Goal: Task Accomplishment & Management: Manage account settings

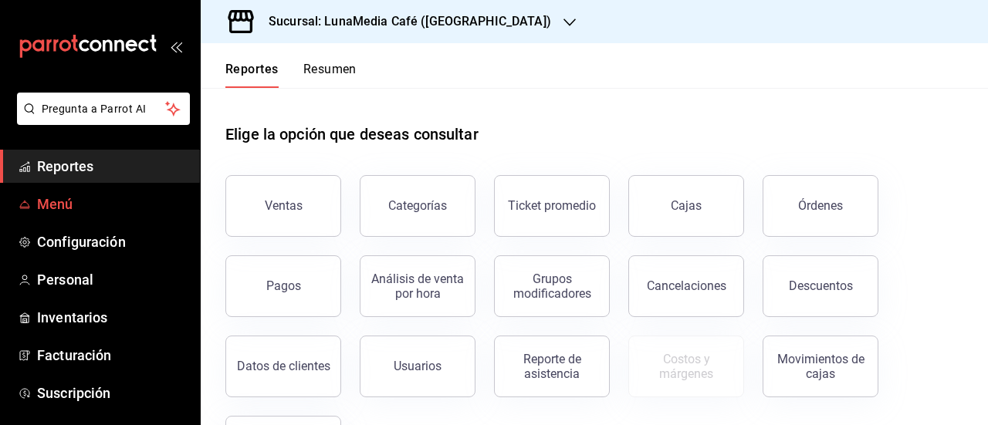
click at [59, 204] on span "Menú" at bounding box center [112, 204] width 151 height 21
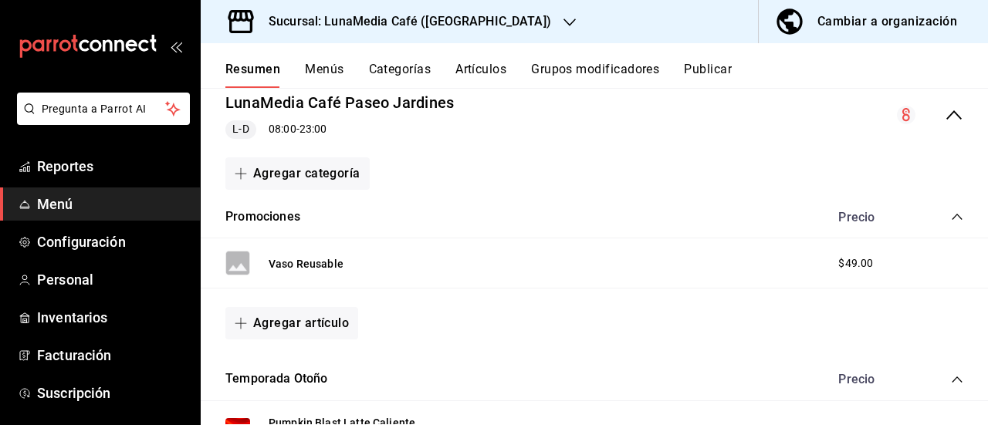
scroll to position [77, 0]
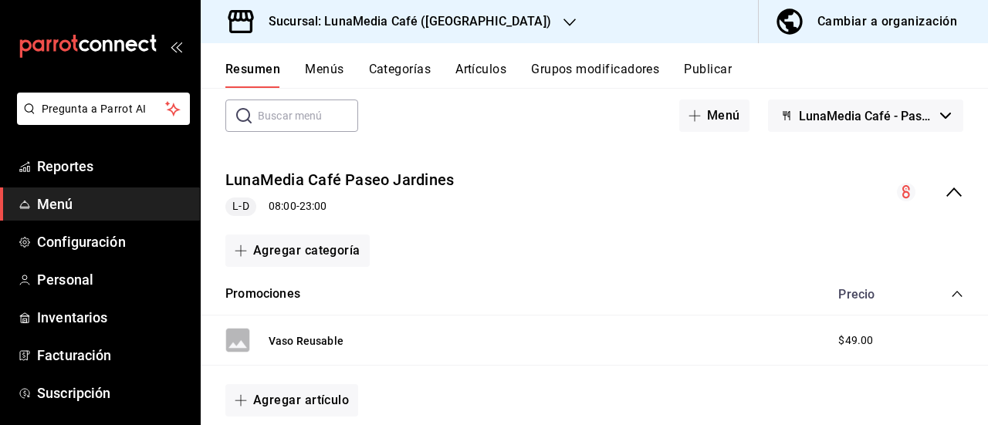
click at [945, 184] on icon "collapse-menu-row" at bounding box center [954, 192] width 19 height 19
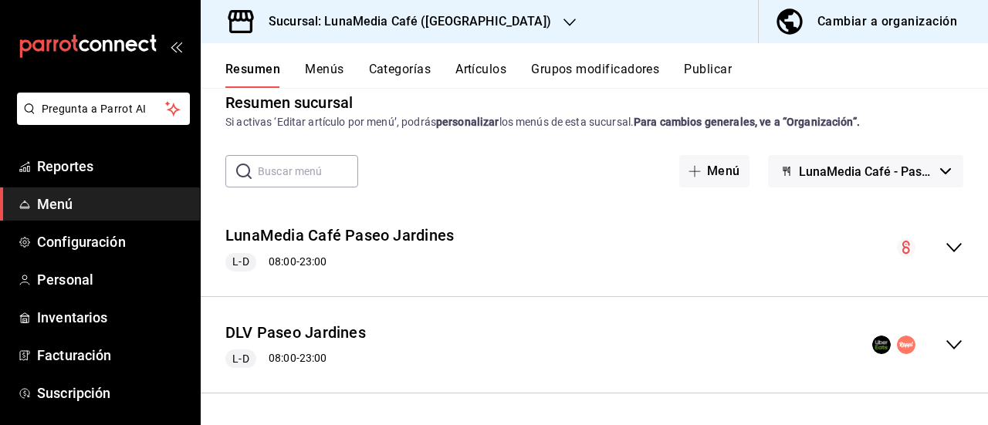
scroll to position [20, 0]
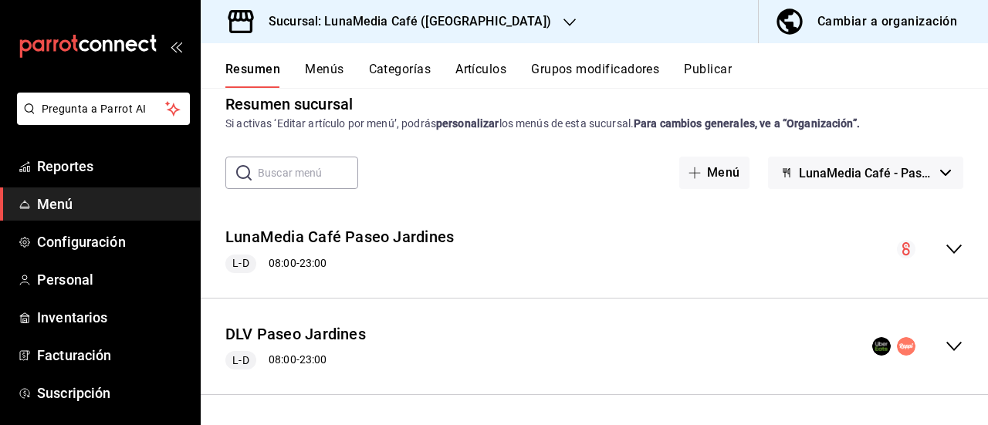
click at [945, 345] on icon "collapse-menu-row" at bounding box center [954, 346] width 19 height 19
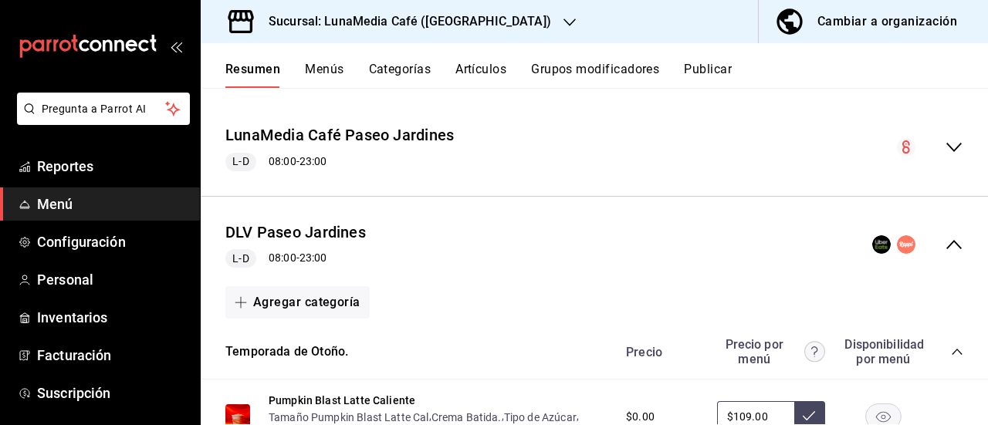
scroll to position [154, 0]
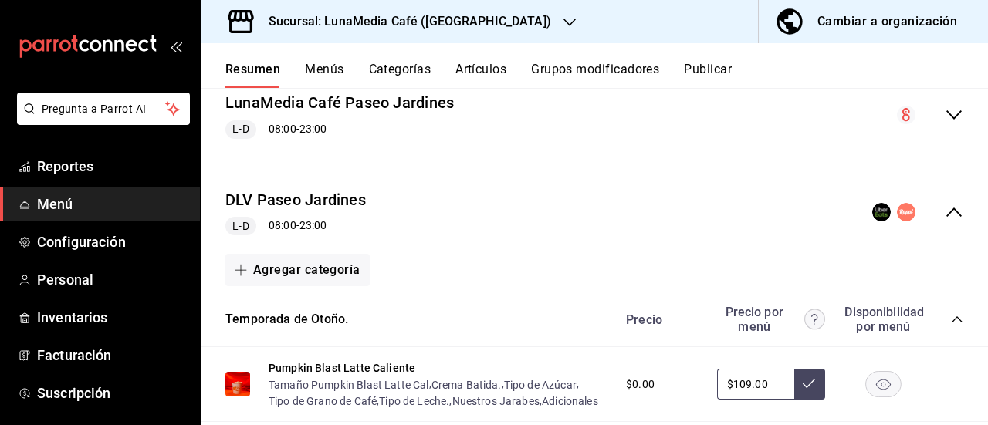
click at [945, 217] on icon "collapse-menu-row" at bounding box center [954, 212] width 19 height 19
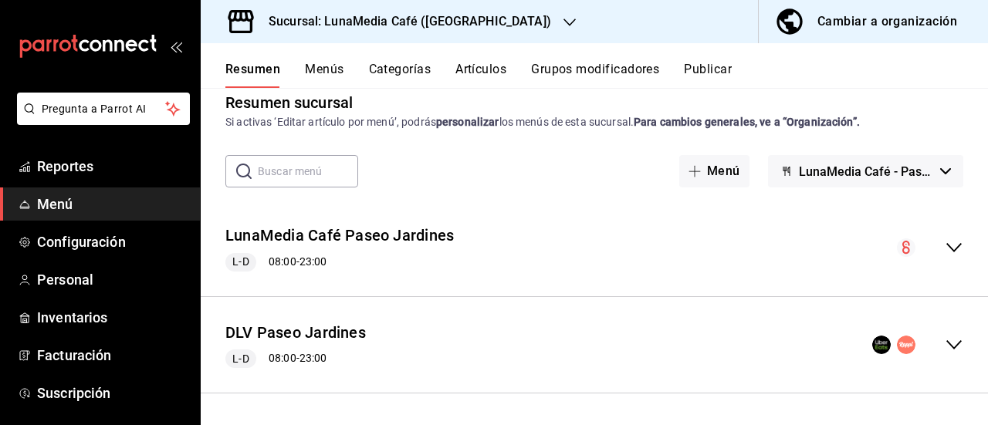
scroll to position [20, 0]
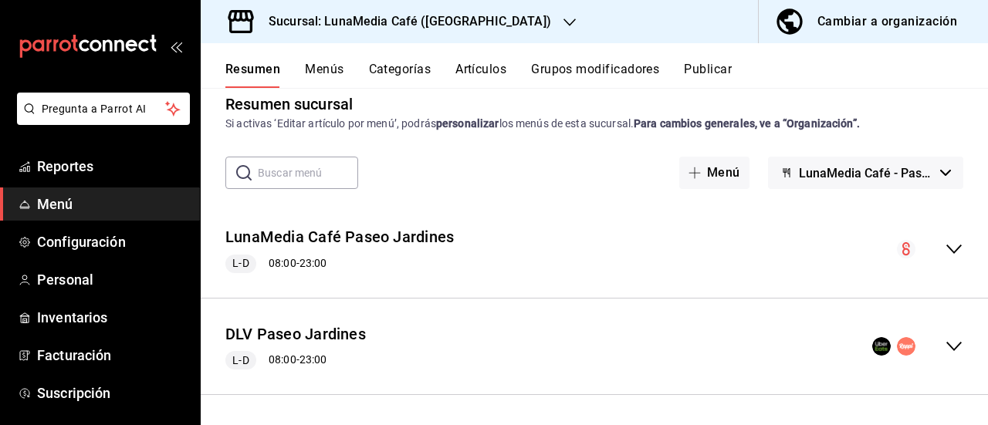
click at [949, 246] on icon "collapse-menu-row" at bounding box center [954, 249] width 19 height 19
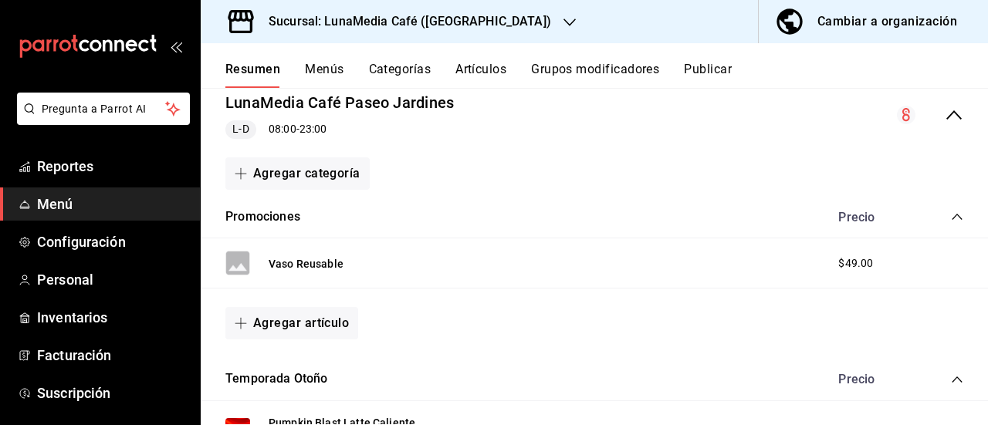
click at [945, 115] on icon "collapse-menu-row" at bounding box center [954, 115] width 19 height 19
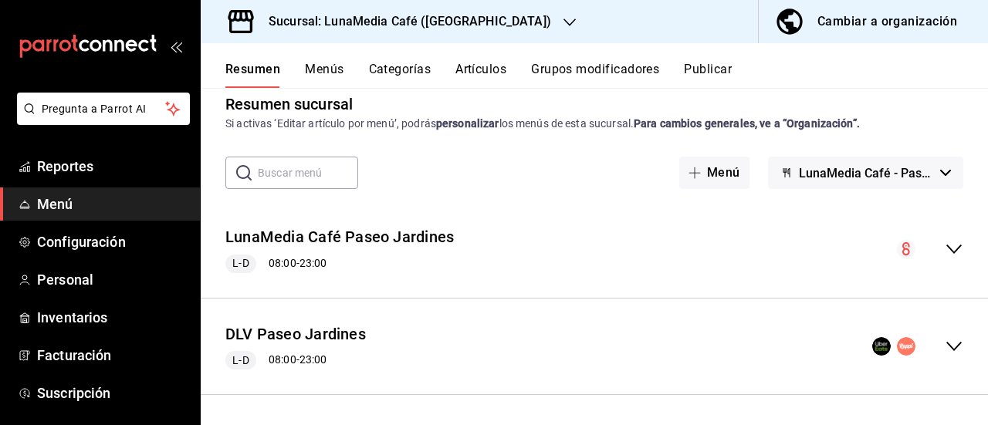
click at [945, 350] on icon "collapse-menu-row" at bounding box center [954, 346] width 19 height 19
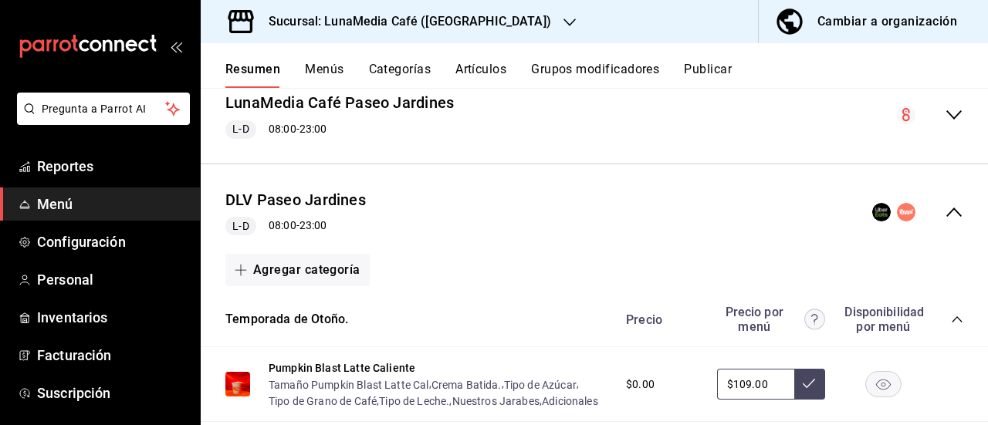
click at [945, 212] on icon "collapse-menu-row" at bounding box center [954, 212] width 19 height 19
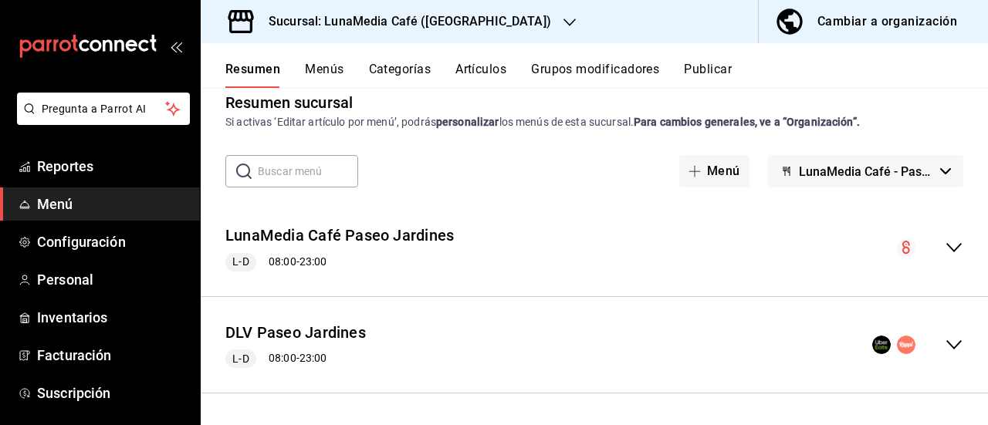
scroll to position [20, 0]
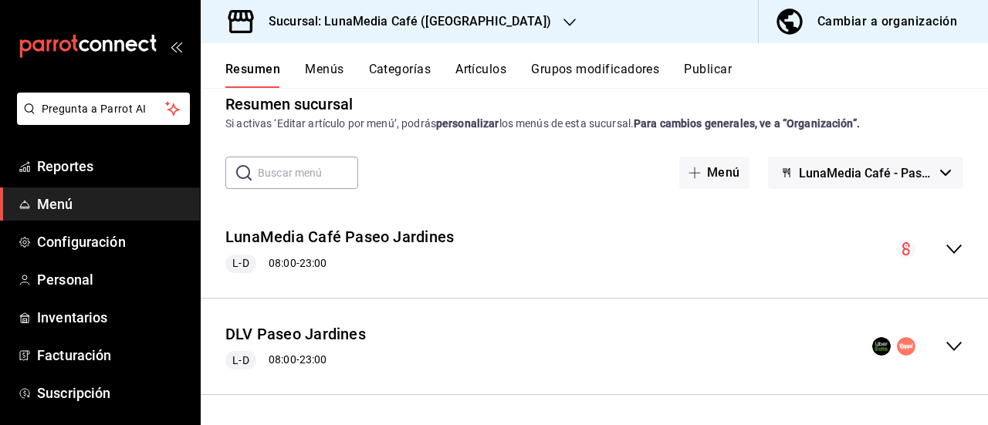
click at [324, 63] on button "Menús" at bounding box center [324, 75] width 39 height 26
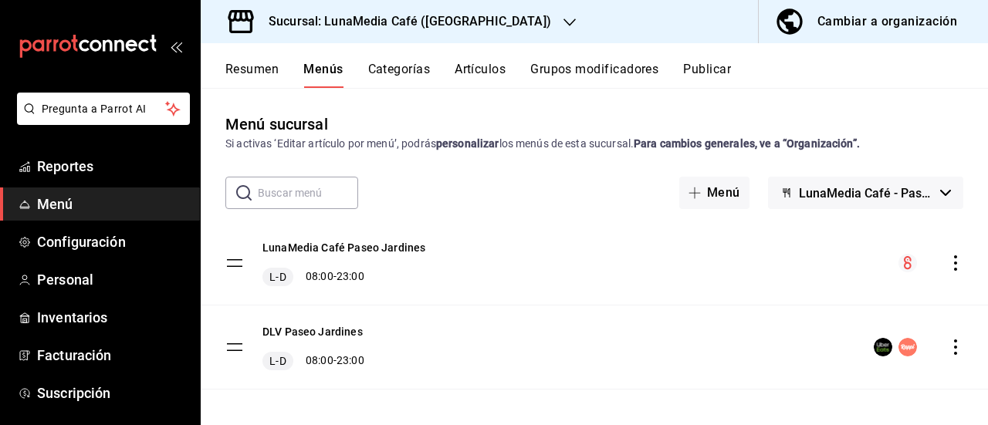
click at [948, 259] on icon "actions" at bounding box center [955, 263] width 15 height 15
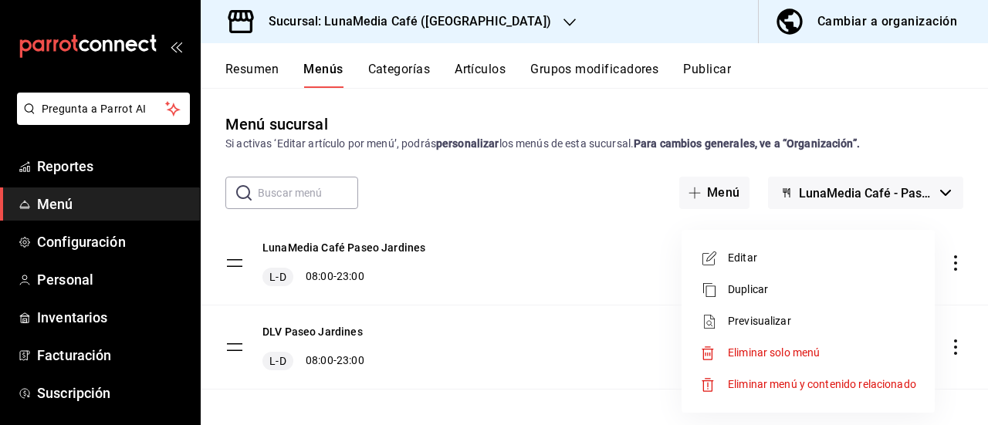
click at [780, 259] on span "Editar" at bounding box center [822, 258] width 188 height 16
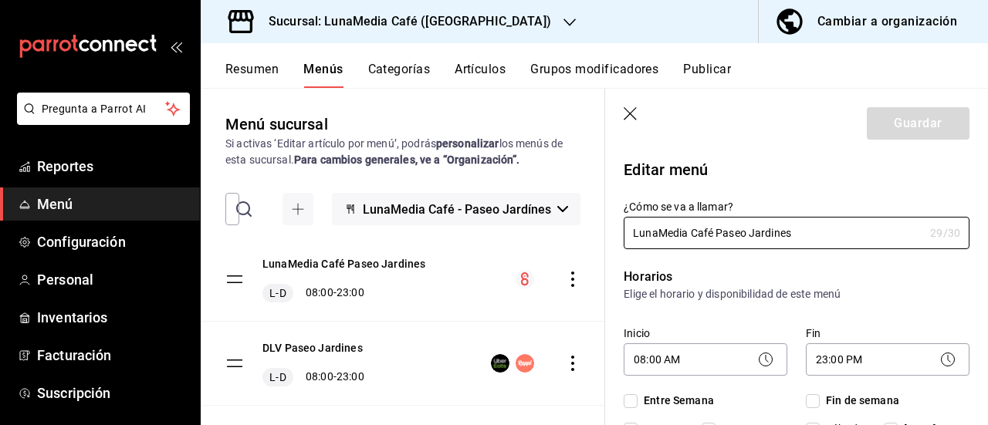
checkbox input "true"
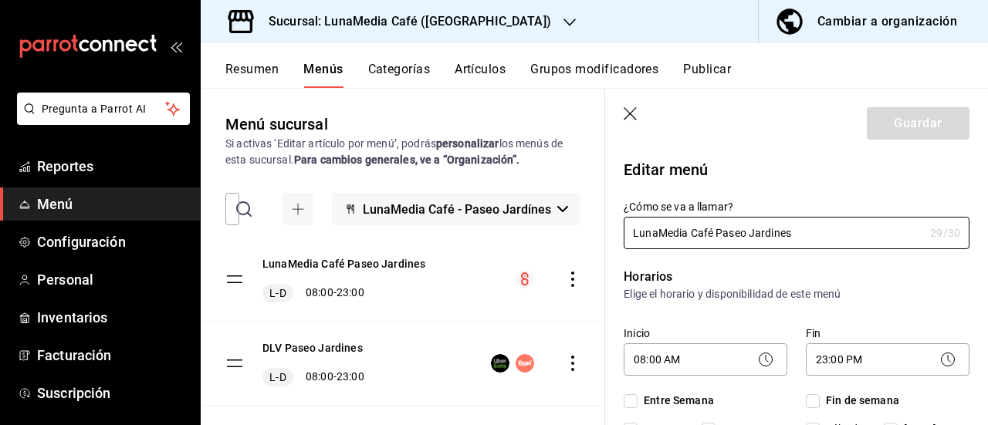
checkbox input "true"
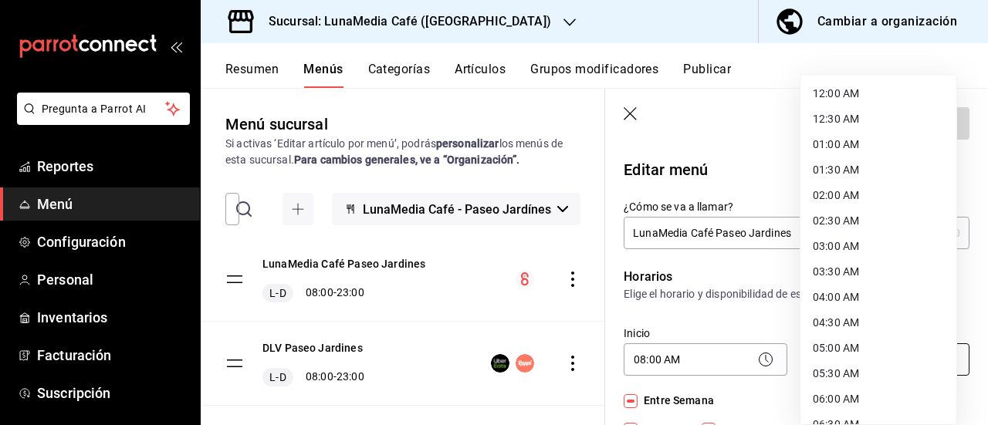
click at [839, 353] on body "Pregunta a Parrot AI Reportes Menú Configuración Personal Inventarios Facturaci…" at bounding box center [494, 212] width 988 height 425
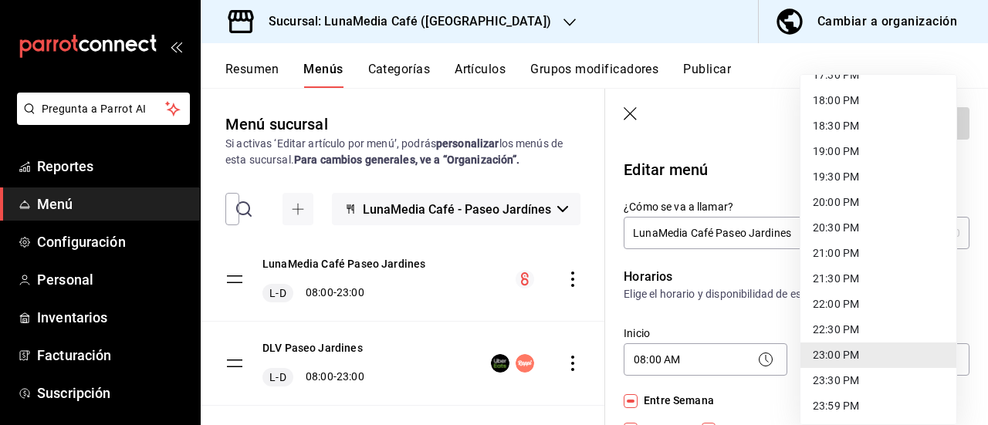
click at [849, 251] on li "21:00 PM" at bounding box center [878, 253] width 156 height 25
type input "21:00"
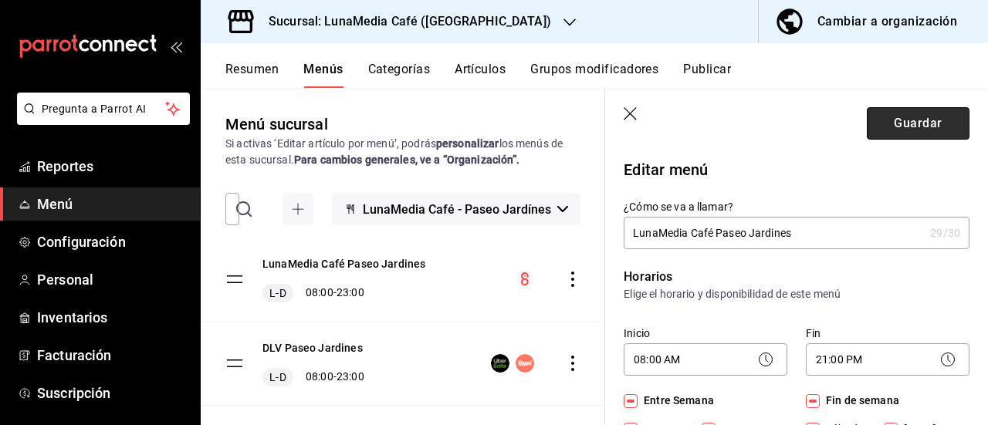
click at [887, 136] on button "Guardar" at bounding box center [918, 123] width 103 height 32
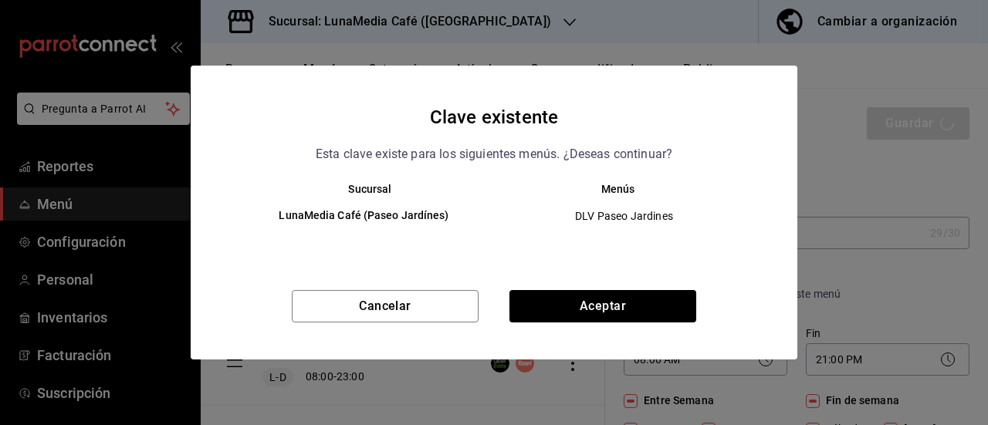
click at [633, 323] on div "Cancelar Aceptar" at bounding box center [494, 324] width 607 height 69
click at [636, 317] on button "Aceptar" at bounding box center [602, 306] width 187 height 32
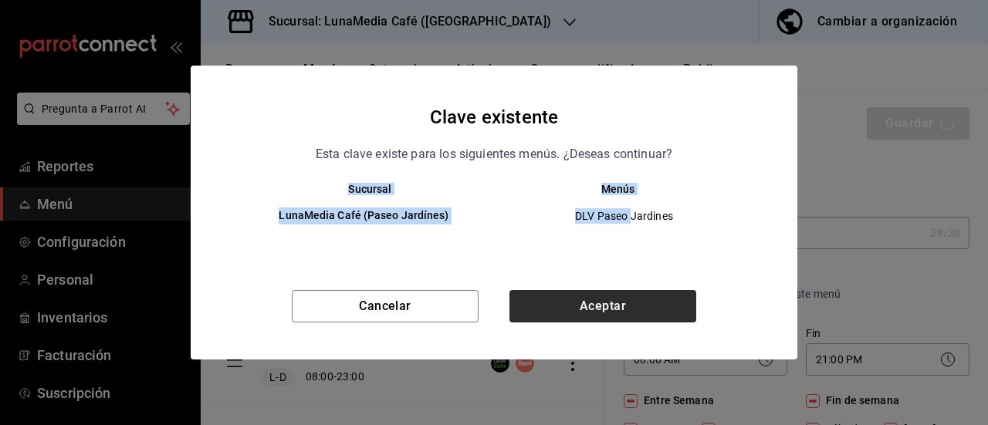
click at [636, 317] on div "Cancelar Aceptar" at bounding box center [494, 324] width 607 height 69
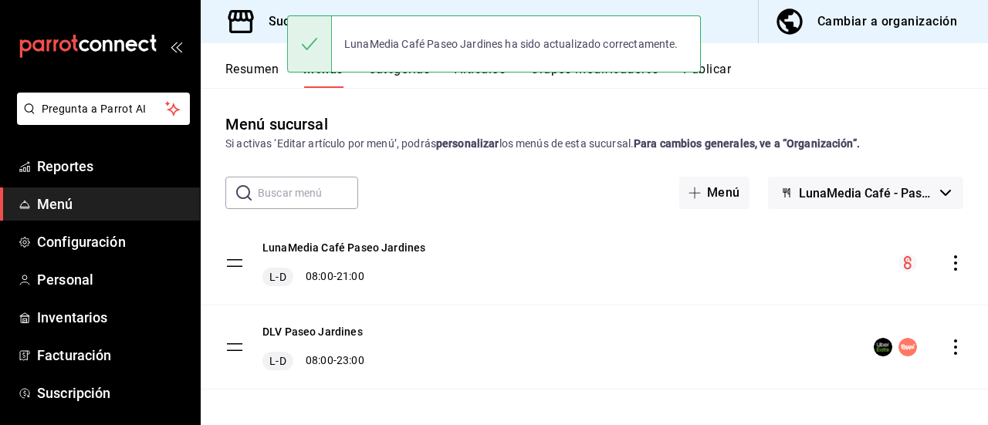
click at [954, 353] on icon "actions" at bounding box center [955, 347] width 3 height 15
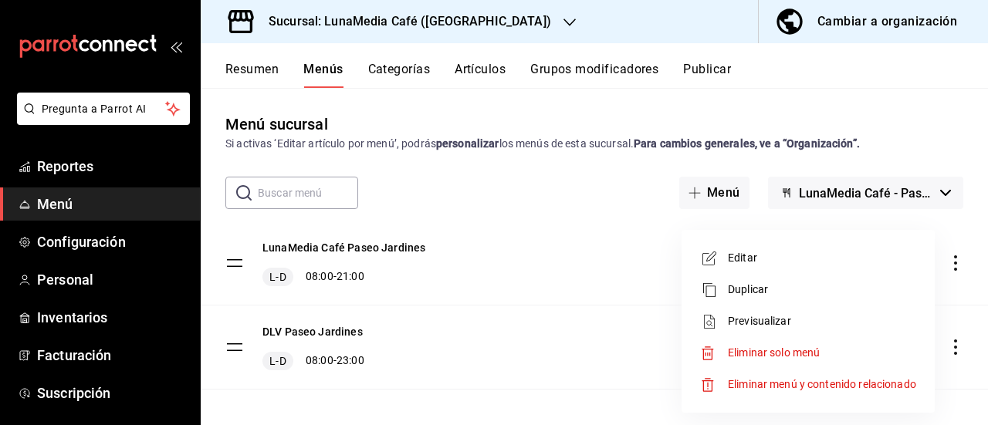
click at [775, 260] on span "Editar" at bounding box center [822, 258] width 188 height 16
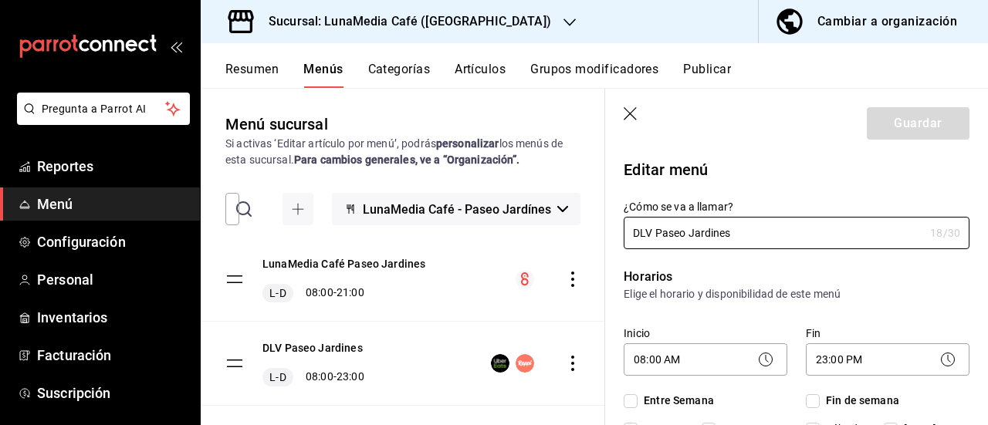
checkbox input "true"
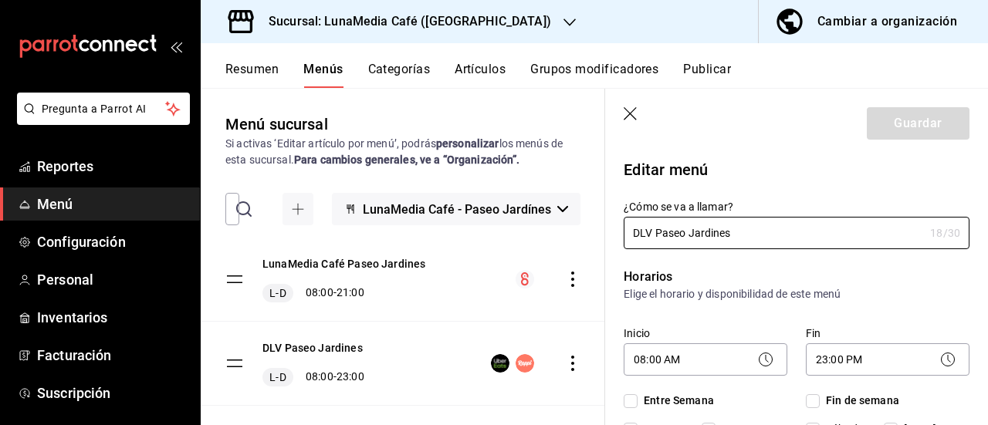
checkbox input "true"
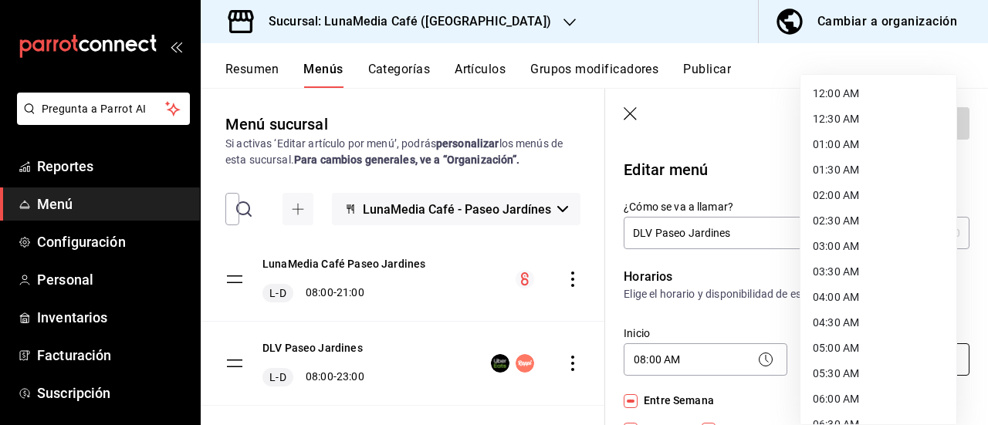
click at [854, 362] on body "Pregunta a Parrot AI Reportes Menú Configuración Personal Inventarios Facturaci…" at bounding box center [494, 212] width 988 height 425
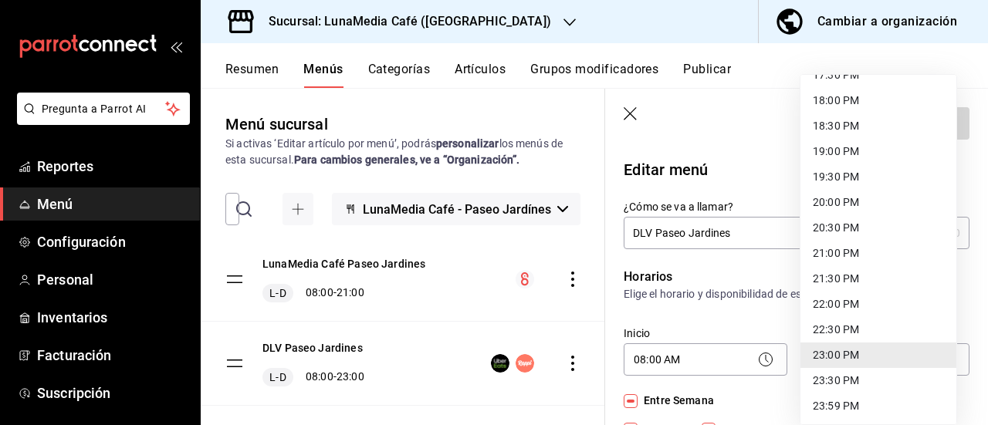
click at [838, 252] on li "21:00 PM" at bounding box center [878, 253] width 156 height 25
type input "21:00"
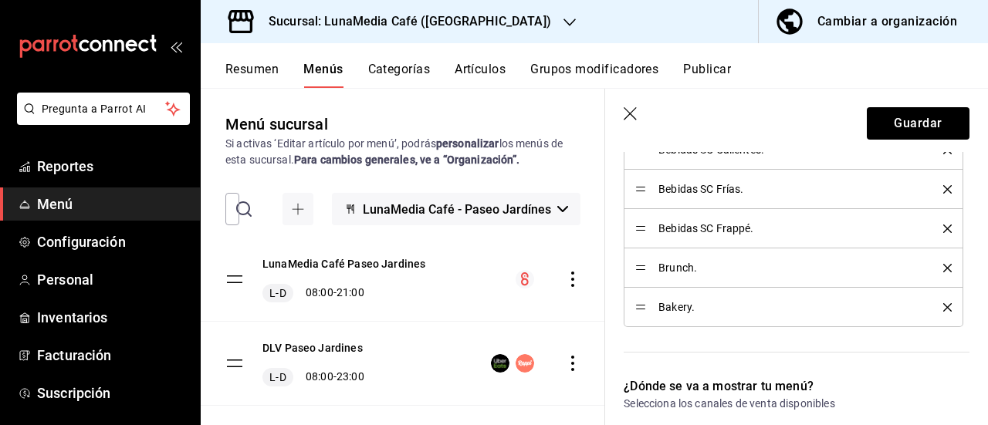
scroll to position [849, 0]
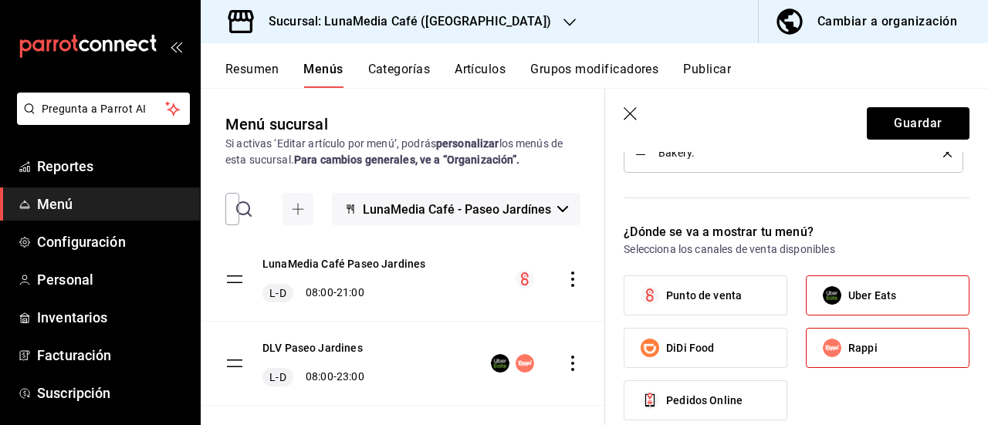
click at [735, 288] on span "Punto de venta" at bounding box center [704, 296] width 76 height 16
click at [666, 287] on input "Punto de venta" at bounding box center [650, 295] width 32 height 32
checkbox input "true"
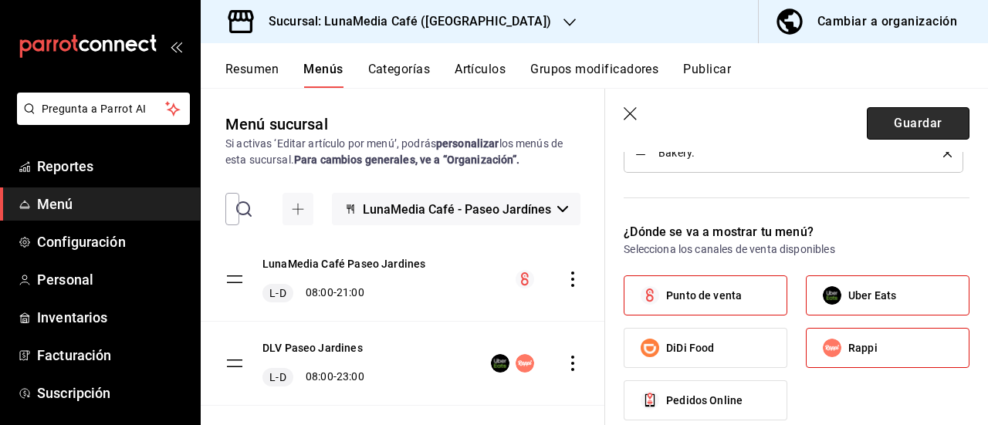
click at [929, 121] on button "Guardar" at bounding box center [918, 123] width 103 height 32
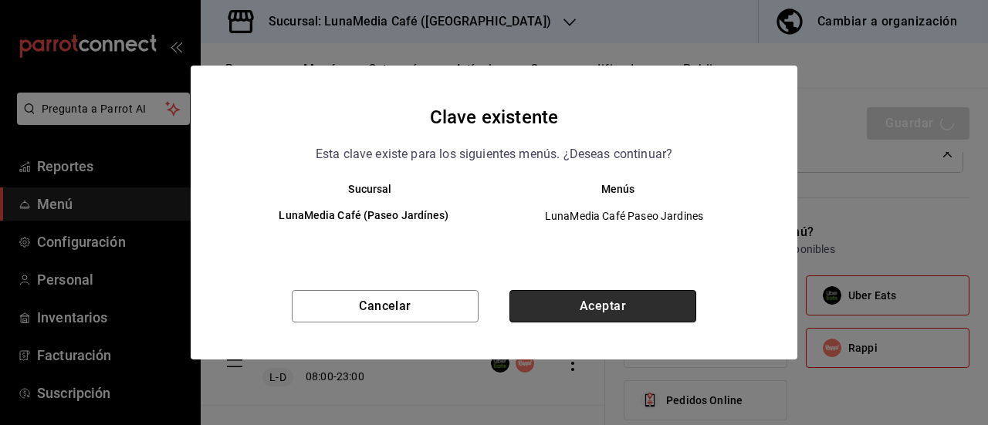
click at [513, 303] on button "Aceptar" at bounding box center [602, 306] width 187 height 32
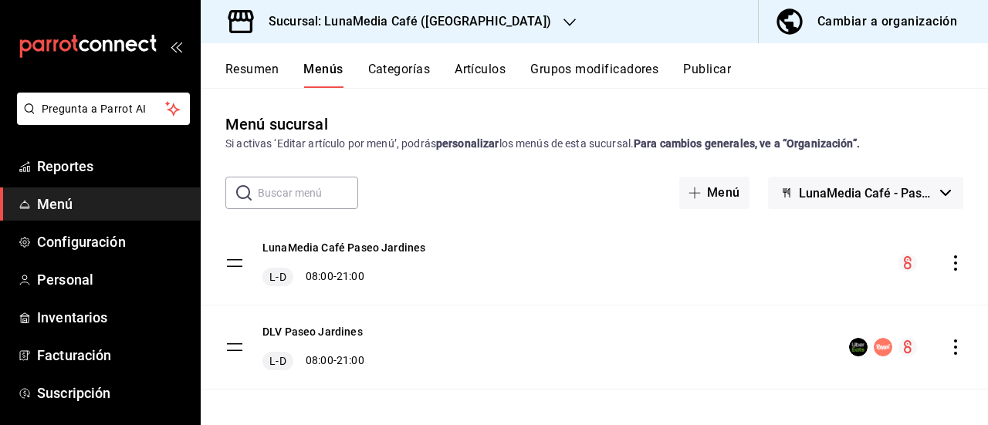
click at [367, 76] on div "Resumen Menús Categorías Artículos Grupos modificadores Publicar" at bounding box center [606, 75] width 763 height 26
click at [249, 76] on button "Resumen" at bounding box center [251, 75] width 53 height 26
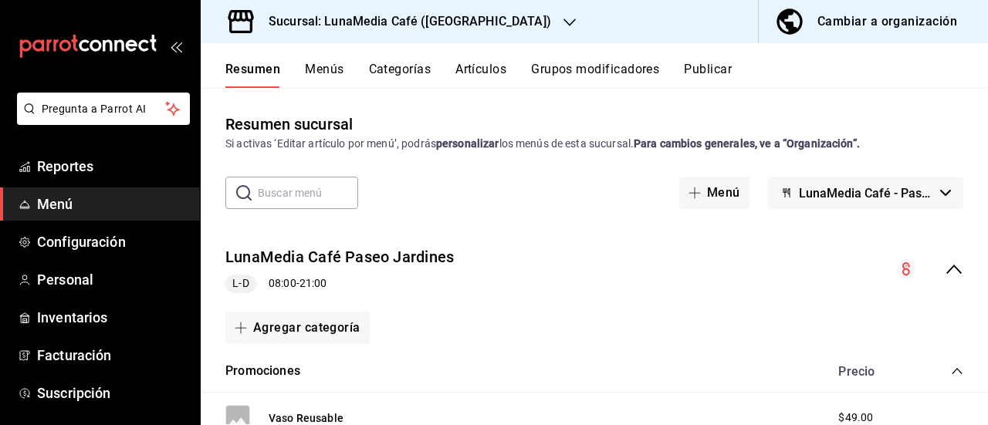
click at [945, 264] on icon "collapse-menu-row" at bounding box center [954, 269] width 19 height 19
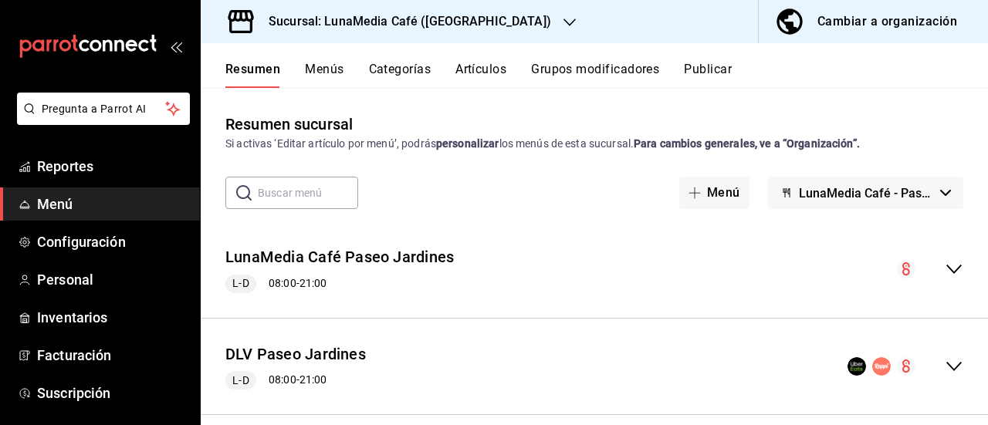
click at [945, 264] on icon "collapse-menu-row" at bounding box center [954, 269] width 19 height 19
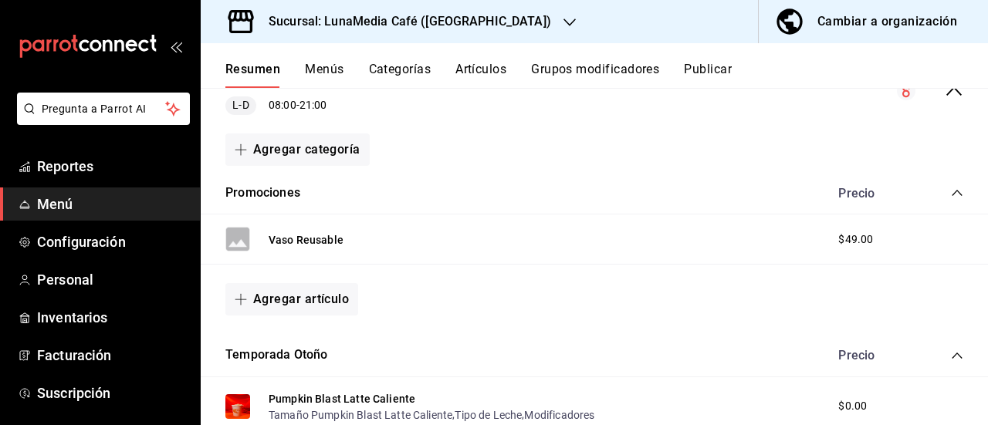
scroll to position [154, 0]
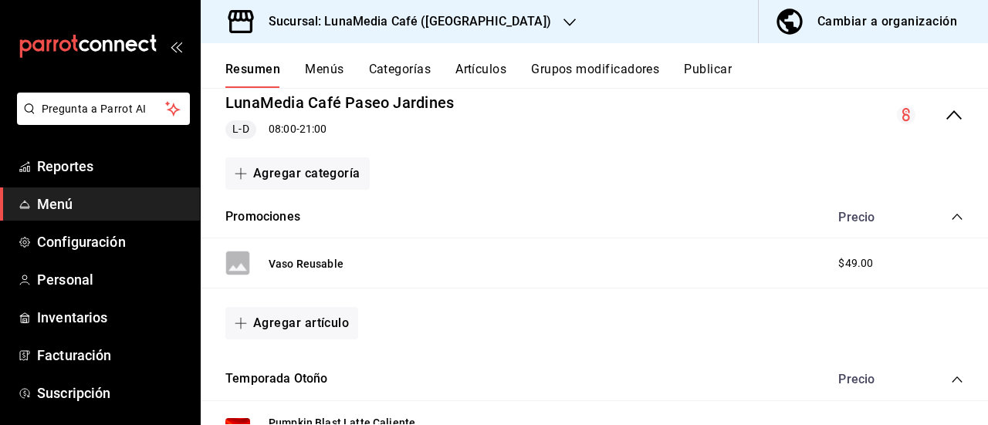
click at [951, 215] on icon "collapse-category-row" at bounding box center [957, 217] width 12 height 12
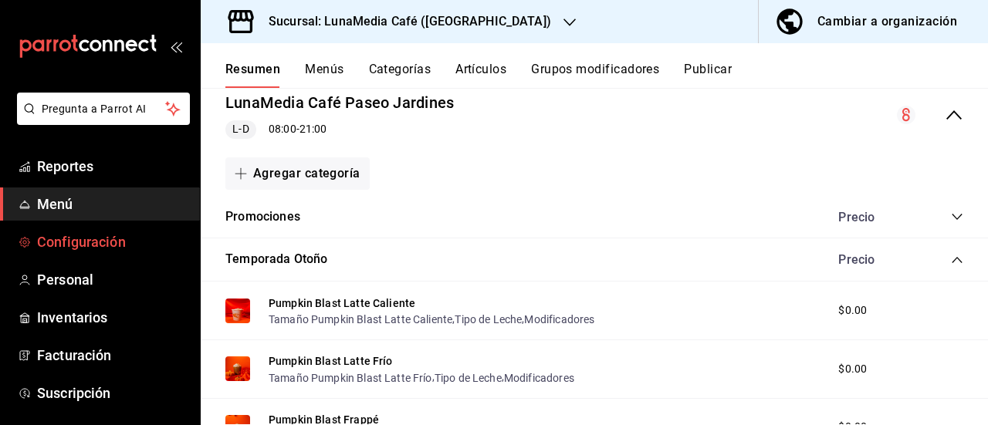
click at [73, 234] on span "Configuración" at bounding box center [112, 242] width 151 height 21
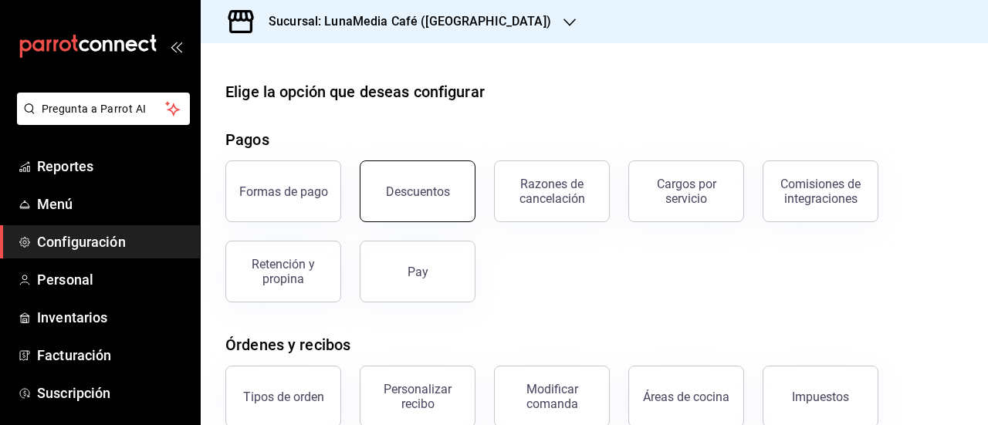
click at [425, 205] on button "Descuentos" at bounding box center [418, 192] width 116 height 62
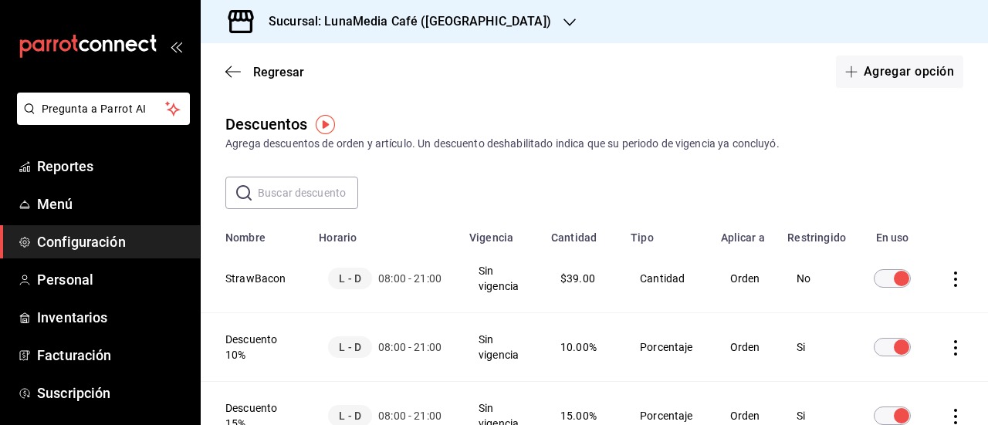
click at [76, 248] on span "Configuración" at bounding box center [112, 242] width 151 height 21
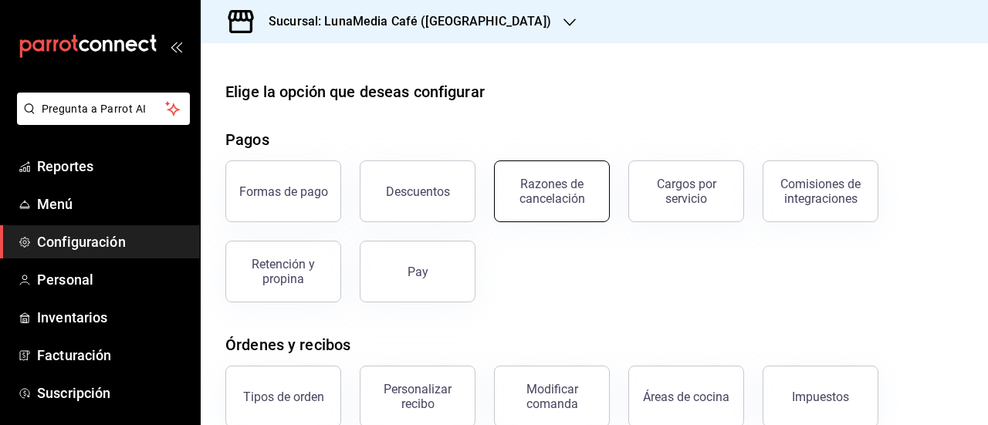
click at [549, 189] on div "Razones de cancelación" at bounding box center [552, 191] width 96 height 29
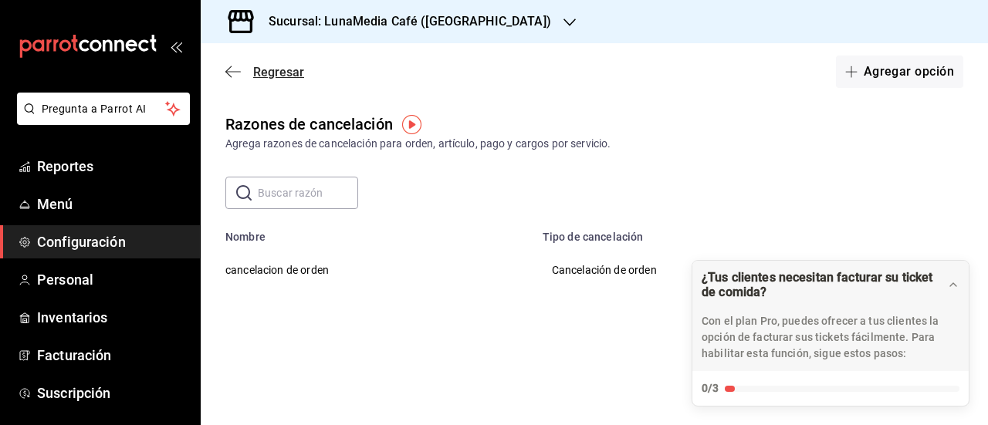
click at [289, 70] on span "Regresar" at bounding box center [278, 72] width 51 height 15
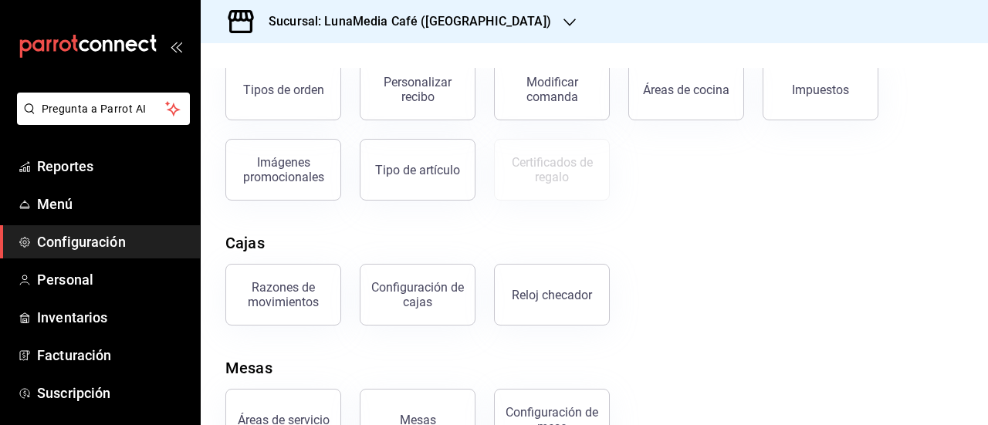
scroll to position [309, 0]
click at [284, 289] on div "Razones de movimientos" at bounding box center [283, 293] width 96 height 29
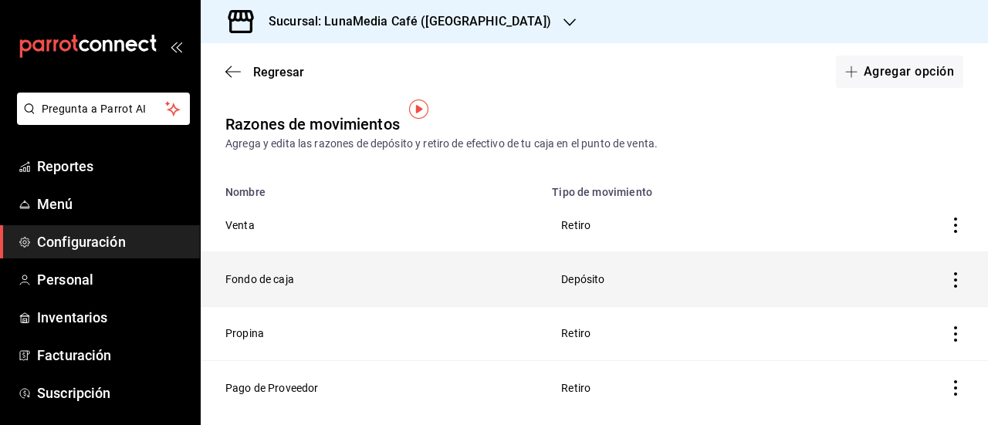
scroll to position [37, 0]
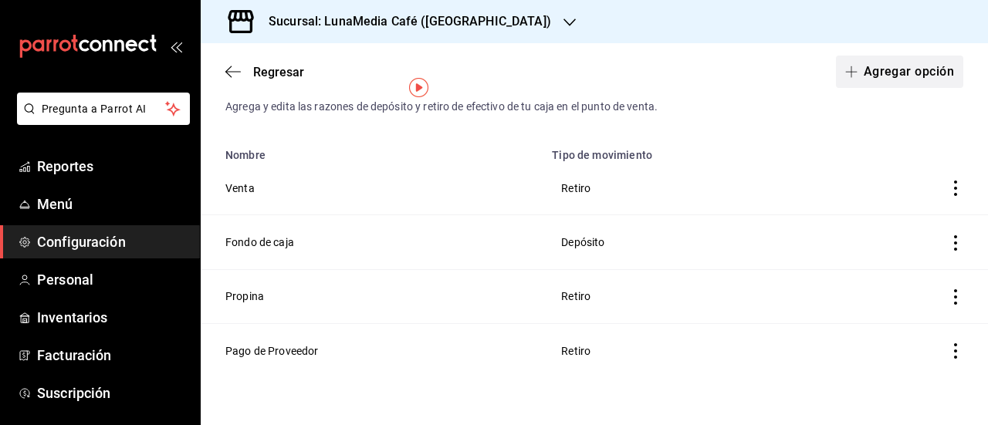
click at [866, 66] on button "Agregar opción" at bounding box center [899, 72] width 127 height 32
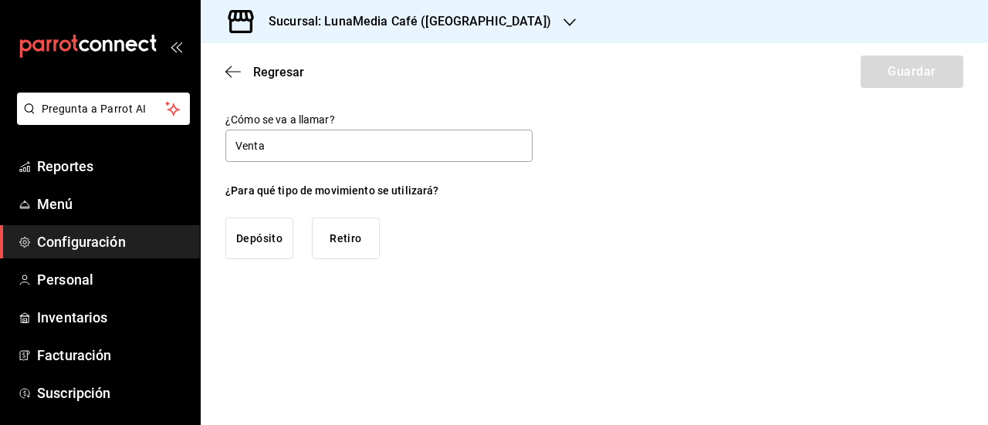
type input "Venta"
click at [325, 245] on button "Retiro" at bounding box center [346, 239] width 68 height 42
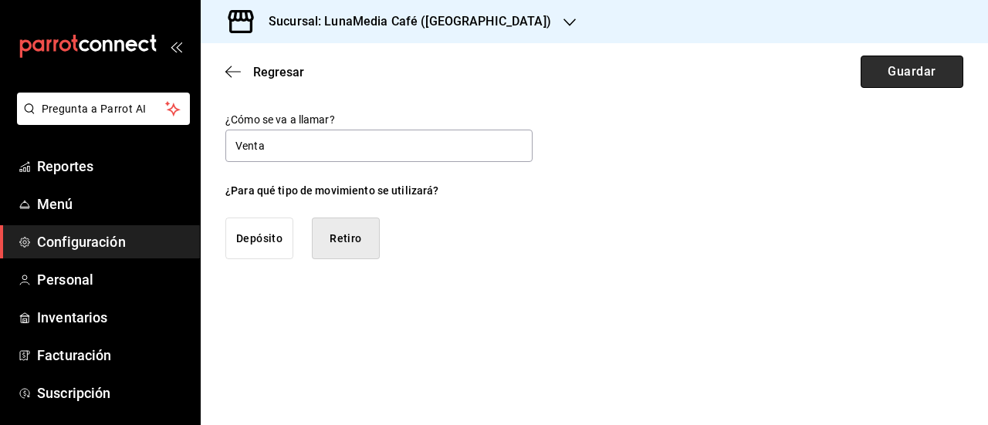
click at [888, 74] on button "Guardar" at bounding box center [912, 72] width 103 height 32
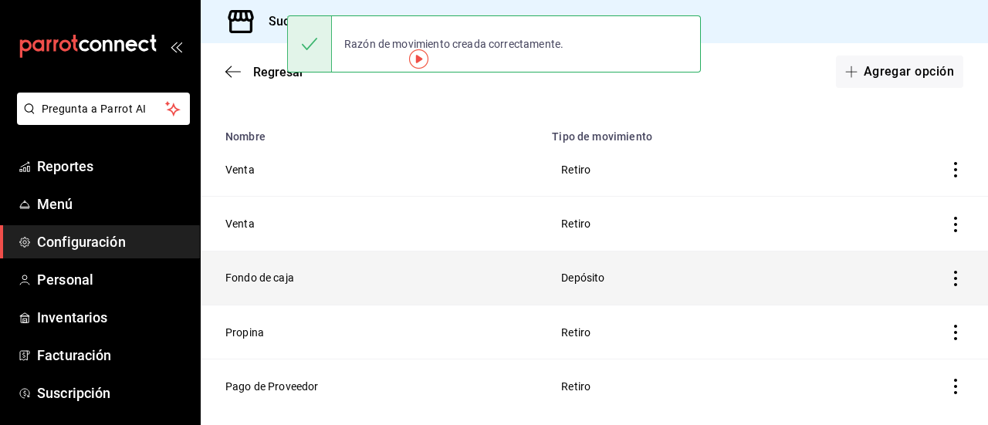
scroll to position [77, 0]
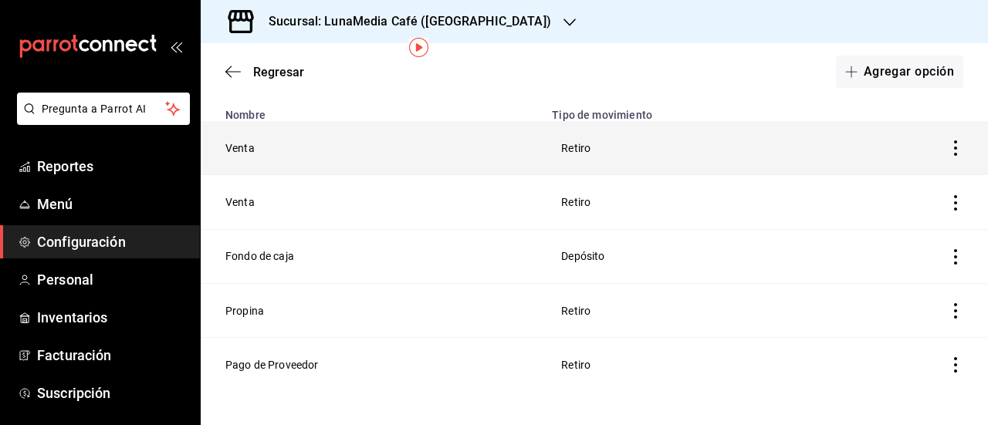
click at [953, 147] on th at bounding box center [914, 148] width 147 height 54
click at [948, 147] on icon "button" at bounding box center [955, 147] width 15 height 15
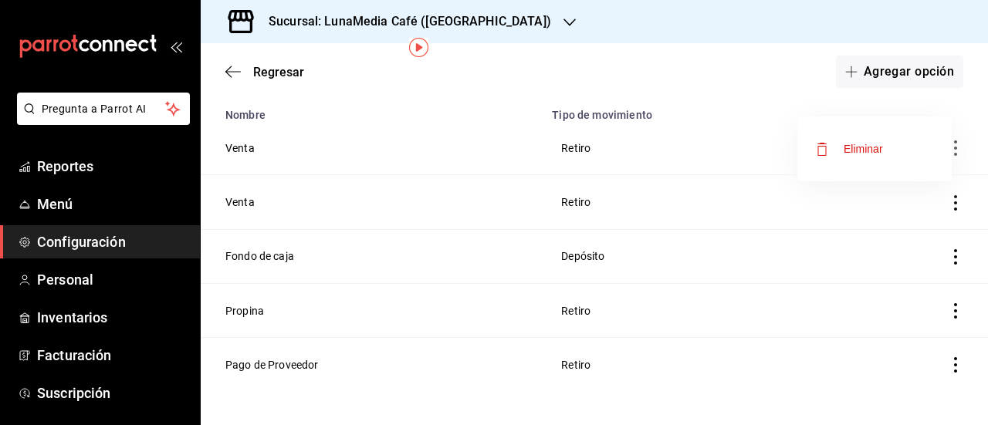
click at [847, 138] on li "Eliminar" at bounding box center [874, 148] width 154 height 43
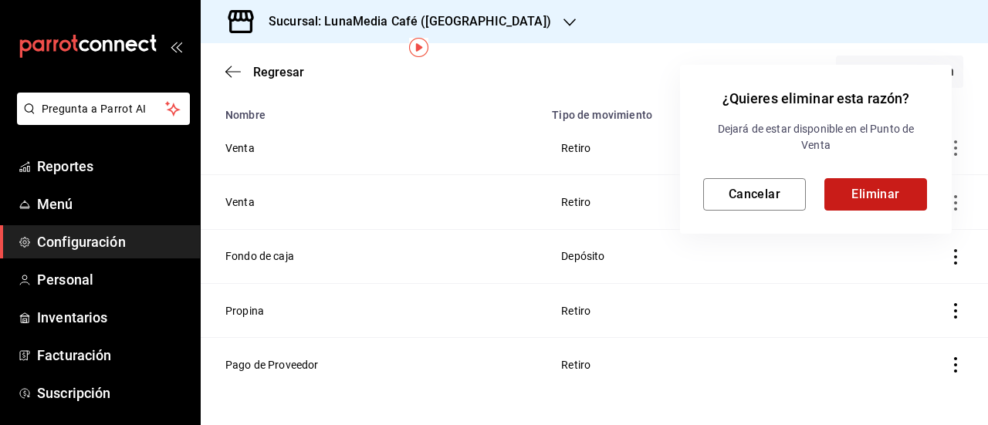
click at [874, 192] on button "Eliminar" at bounding box center [875, 194] width 103 height 32
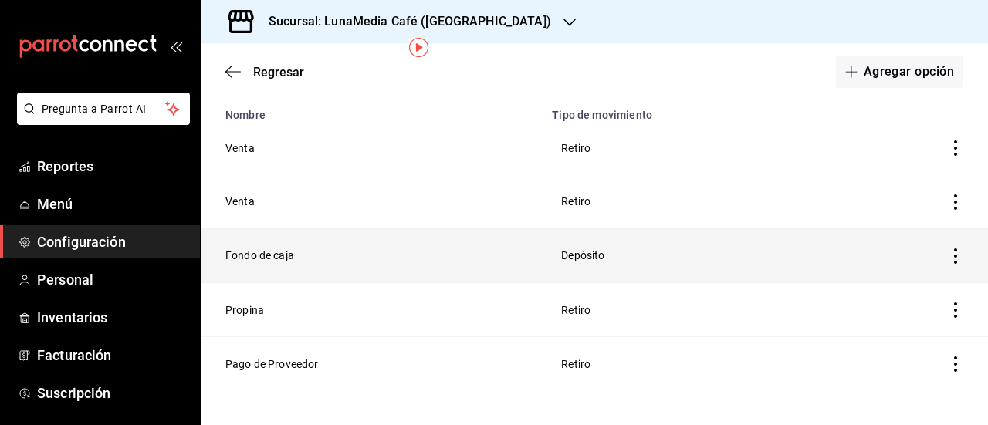
scroll to position [37, 0]
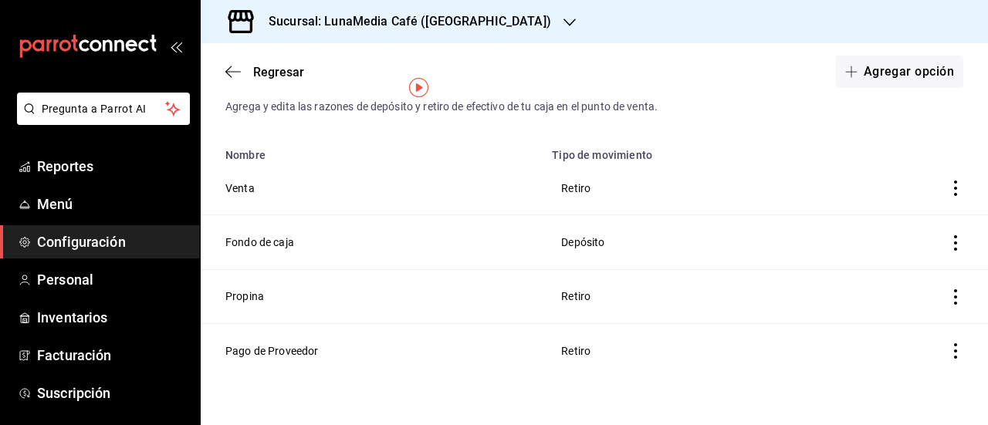
click at [267, 15] on h3 "Sucursal: LunaMedia Café ([GEOGRAPHIC_DATA])" at bounding box center [403, 21] width 295 height 19
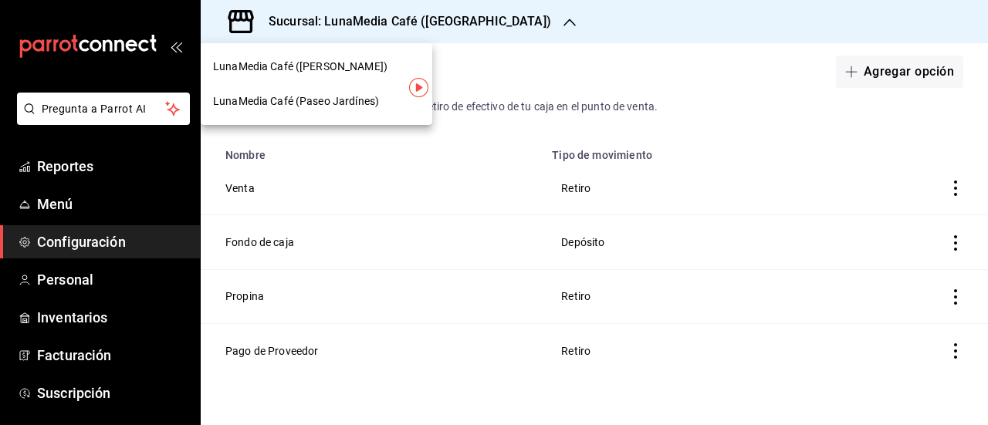
click at [260, 110] on div "LunaMedia Café (Paseo Jardínes)" at bounding box center [317, 101] width 232 height 35
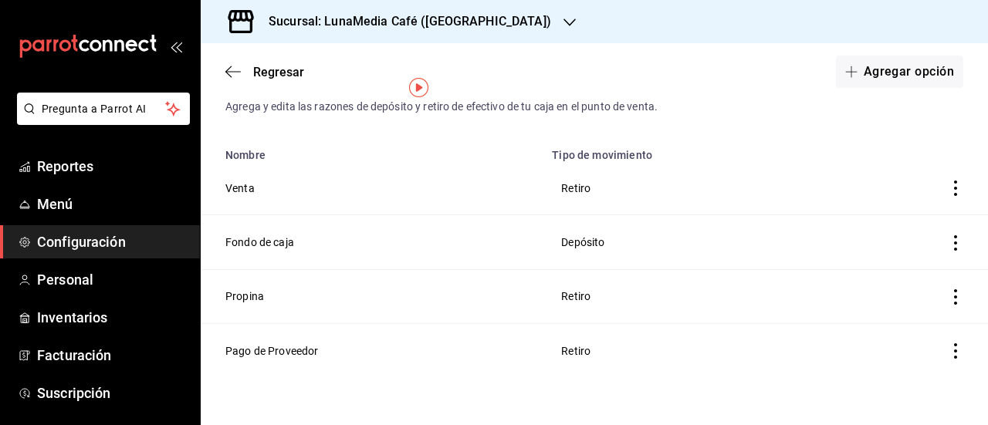
click at [480, 29] on h3 "Sucursal: LunaMedia Café ([GEOGRAPHIC_DATA])" at bounding box center [403, 21] width 295 height 19
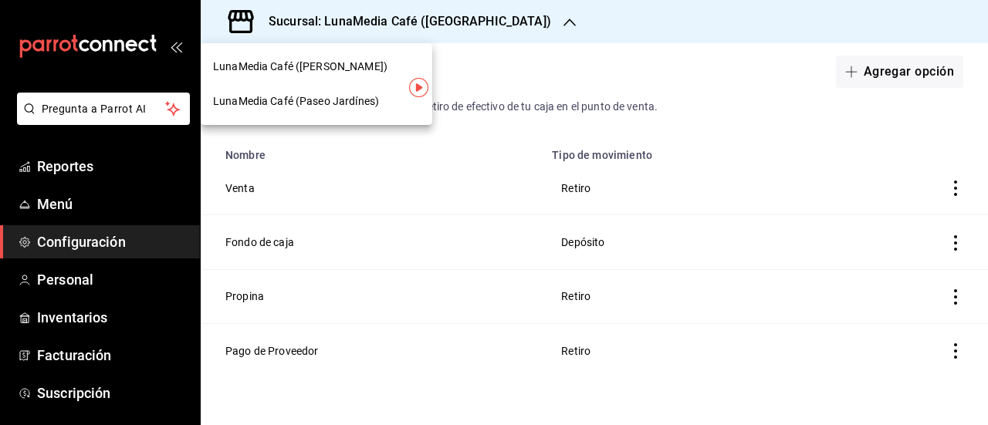
click at [340, 69] on span "LunaMedia Café ([PERSON_NAME])" at bounding box center [300, 67] width 174 height 16
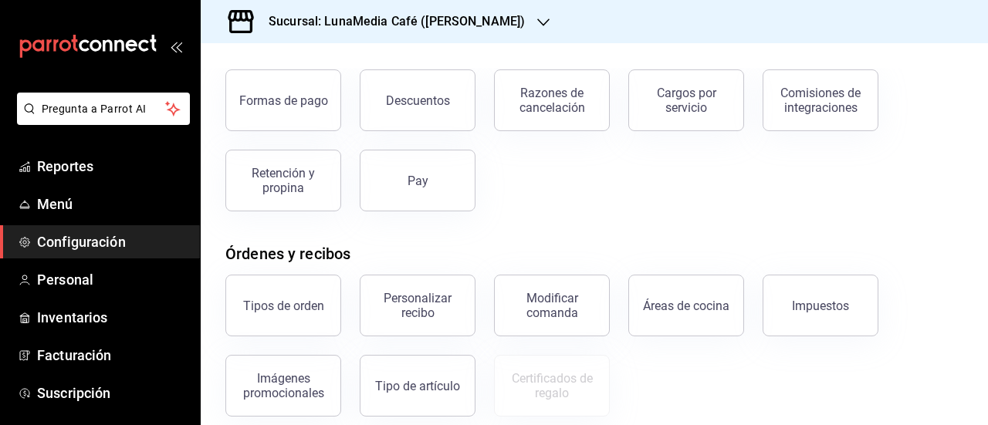
scroll to position [232, 0]
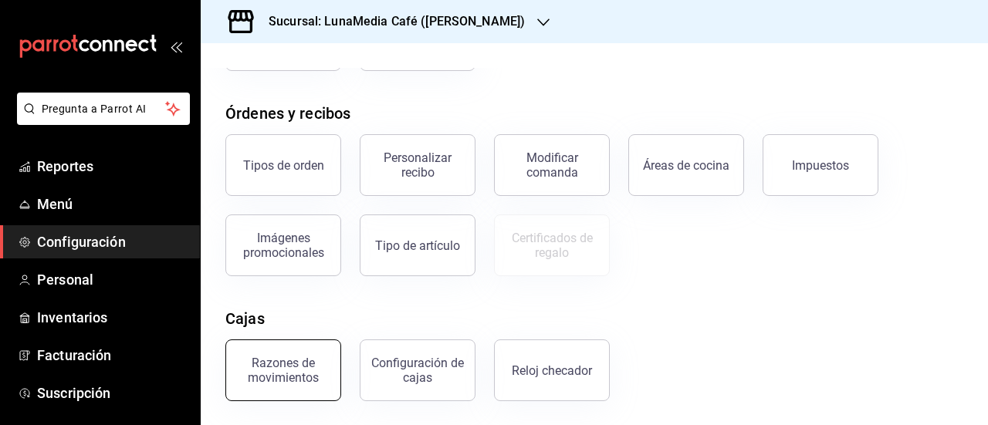
click at [251, 387] on button "Razones de movimientos" at bounding box center [283, 371] width 116 height 62
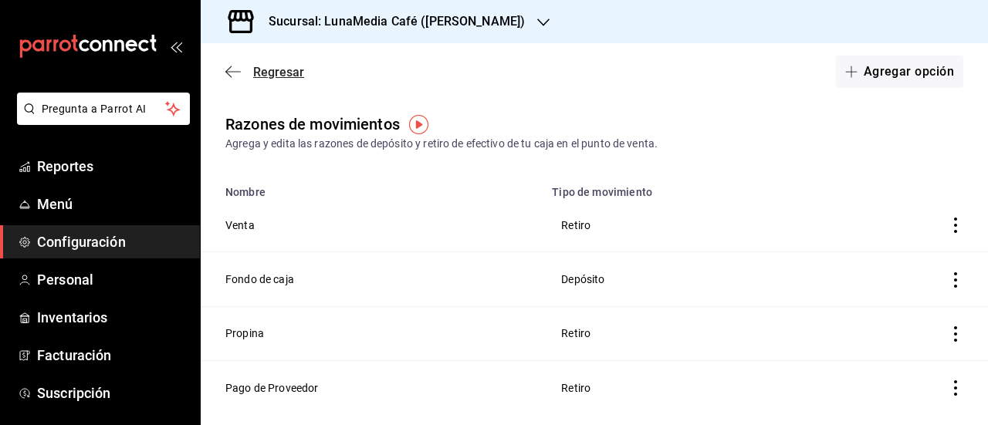
click at [269, 72] on span "Regresar" at bounding box center [278, 72] width 51 height 15
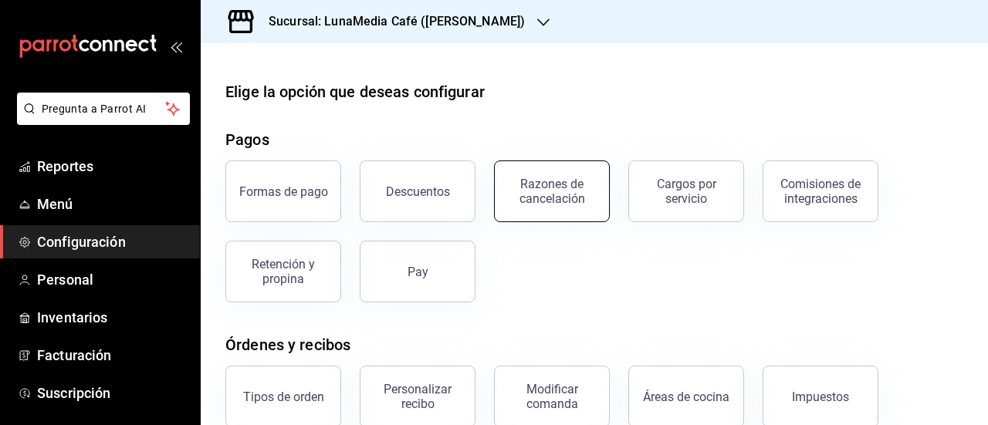
click at [555, 191] on div "Razones de cancelación" at bounding box center [552, 191] width 96 height 29
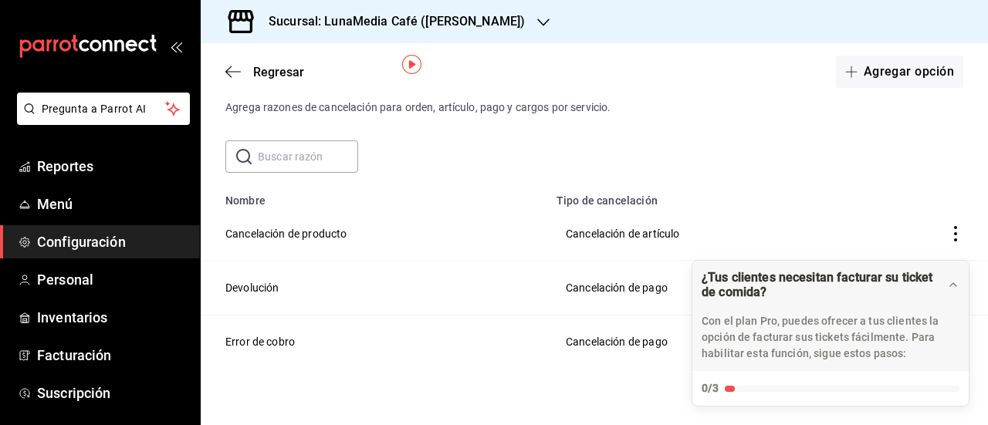
scroll to position [65, 0]
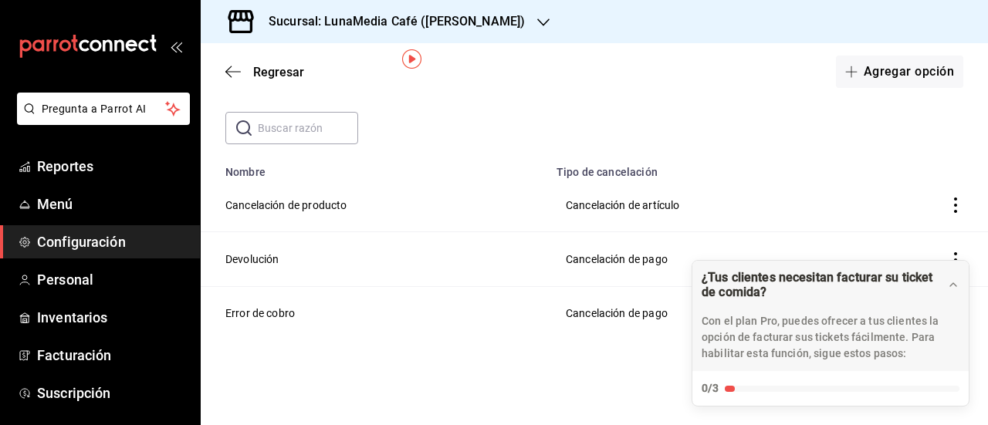
click at [469, 19] on h3 "Sucursal: LunaMedia Café ([PERSON_NAME])" at bounding box center [390, 21] width 269 height 19
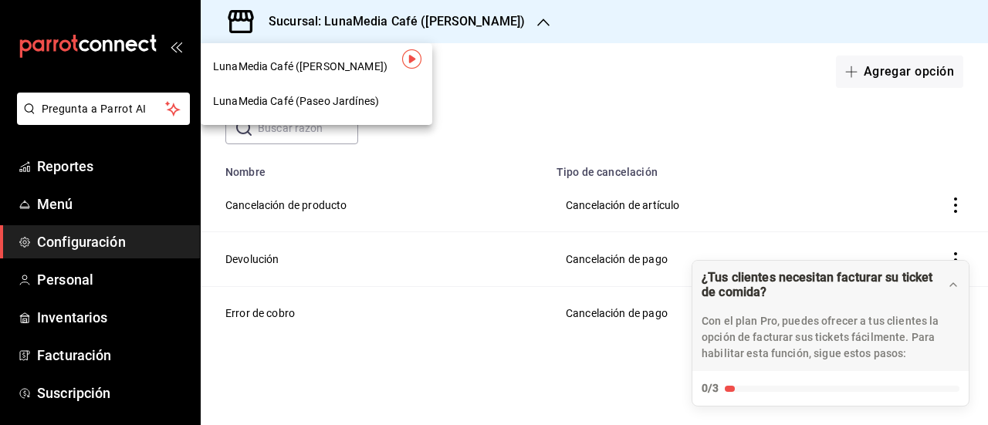
click at [328, 107] on span "LunaMedia Café (Paseo Jardínes)" at bounding box center [296, 101] width 166 height 16
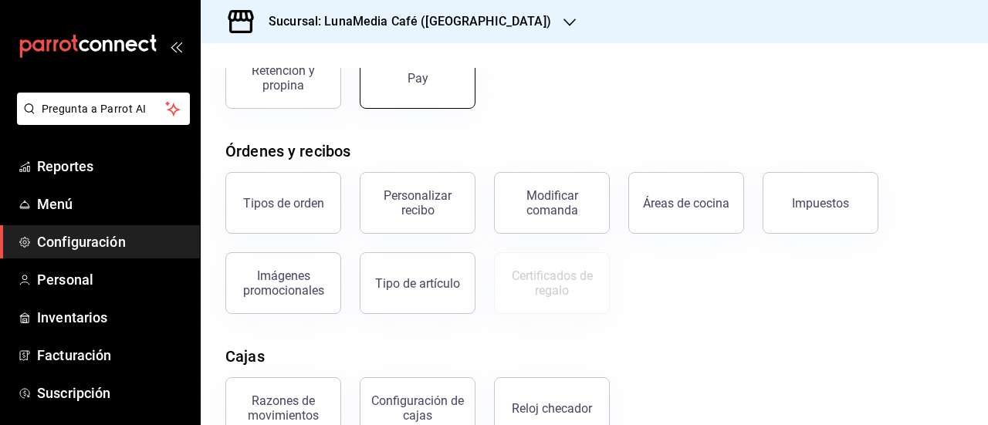
scroll to position [77, 0]
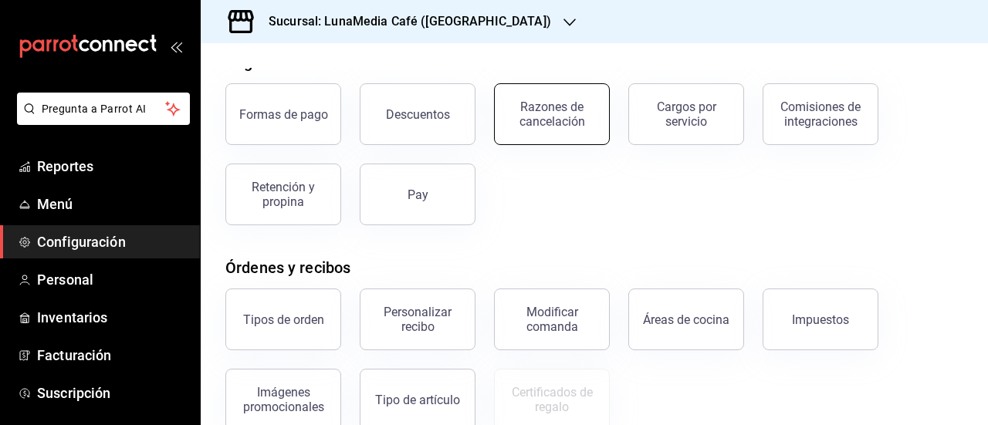
click at [511, 121] on div "Razones de cancelación" at bounding box center [552, 114] width 96 height 29
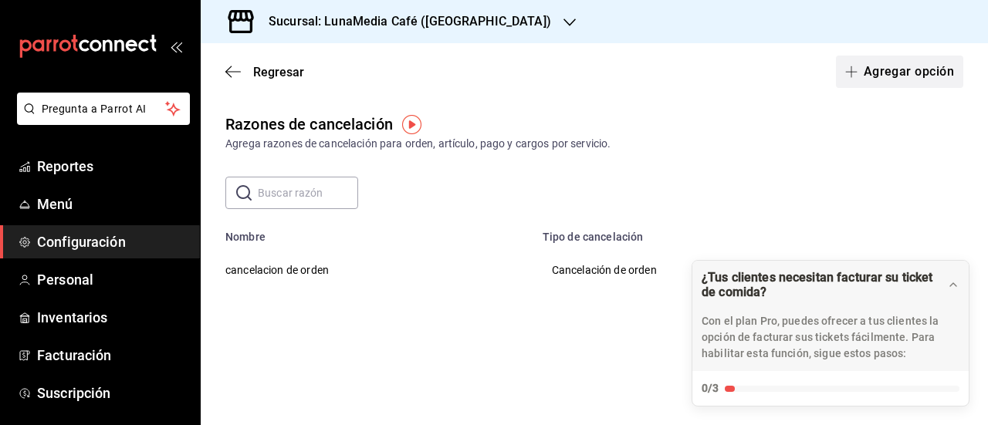
click at [879, 69] on button "Agregar opción" at bounding box center [899, 72] width 127 height 32
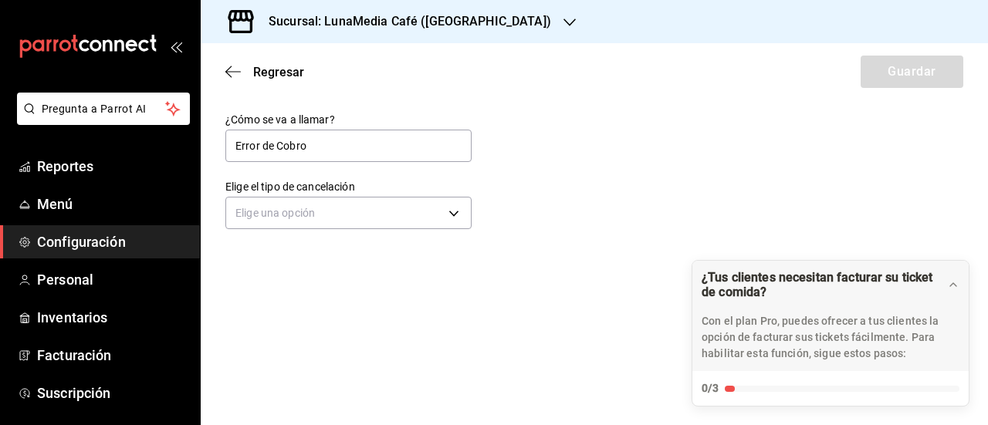
type input "Error de Cobro"
click at [274, 195] on div "Elige una opción" at bounding box center [348, 211] width 246 height 41
click at [316, 151] on input "Error de Cobro" at bounding box center [348, 146] width 246 height 32
click at [259, 212] on body "Pregunta a Parrot AI Reportes Menú Configuración Personal Inventarios Facturaci…" at bounding box center [494, 212] width 988 height 425
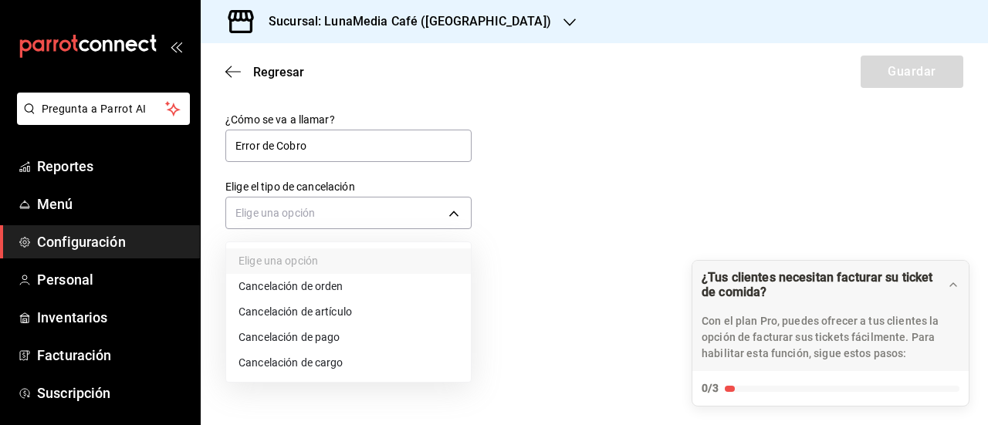
click at [394, 337] on li "Cancelación de pago" at bounding box center [348, 337] width 245 height 25
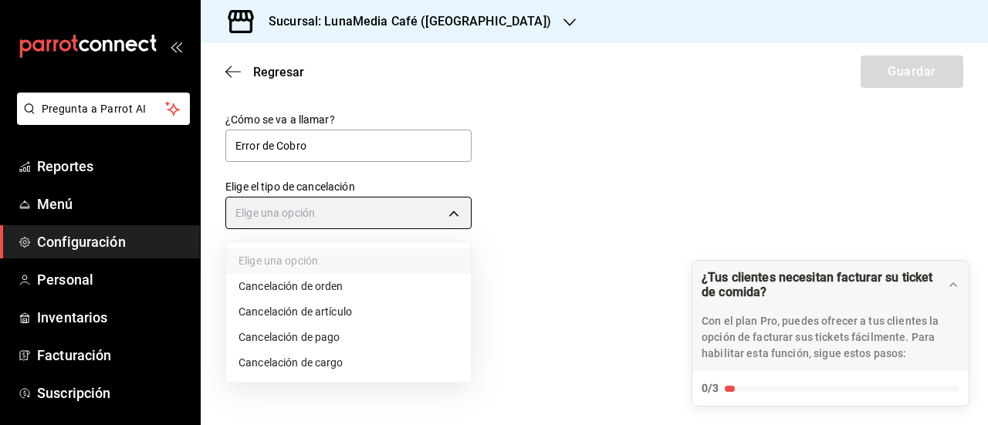
type input "ORDER_PAYMENT"
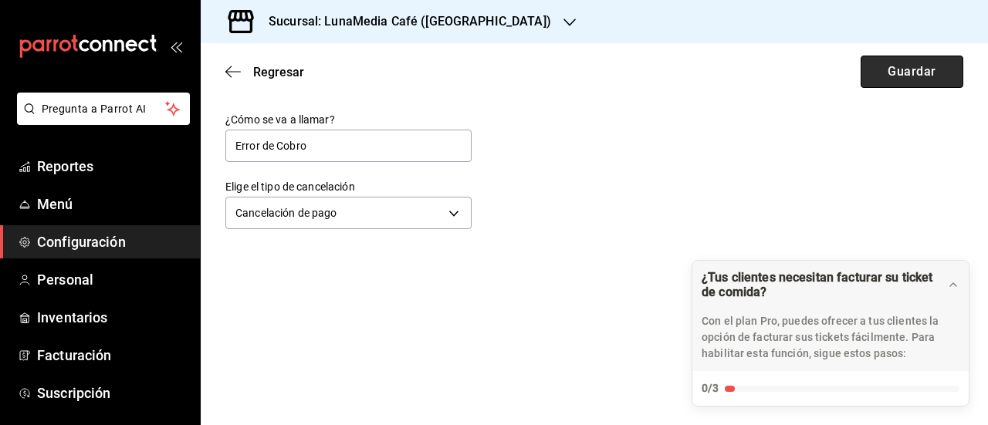
click at [899, 66] on button "Guardar" at bounding box center [912, 72] width 103 height 32
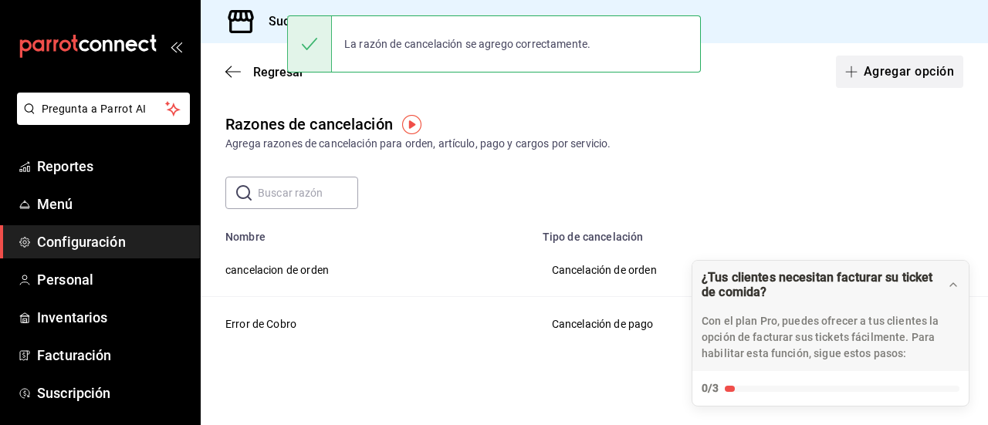
click at [895, 73] on button "Agregar opción" at bounding box center [899, 72] width 127 height 32
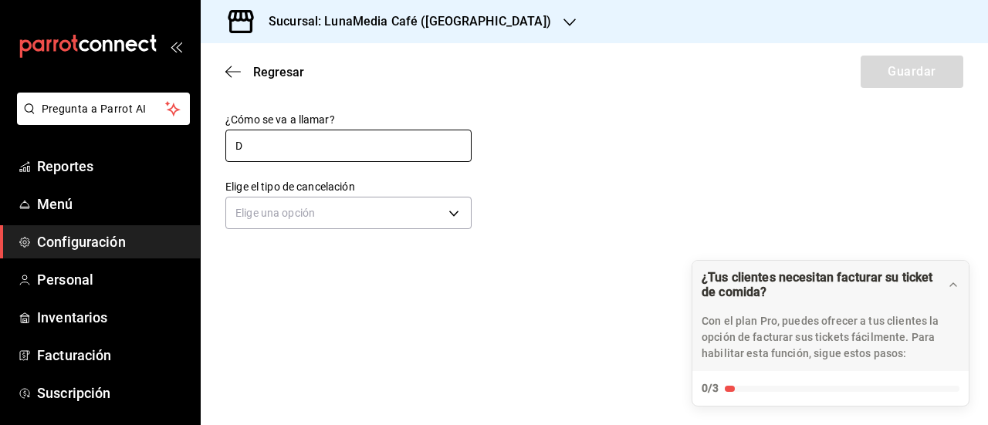
type input "Devolución"
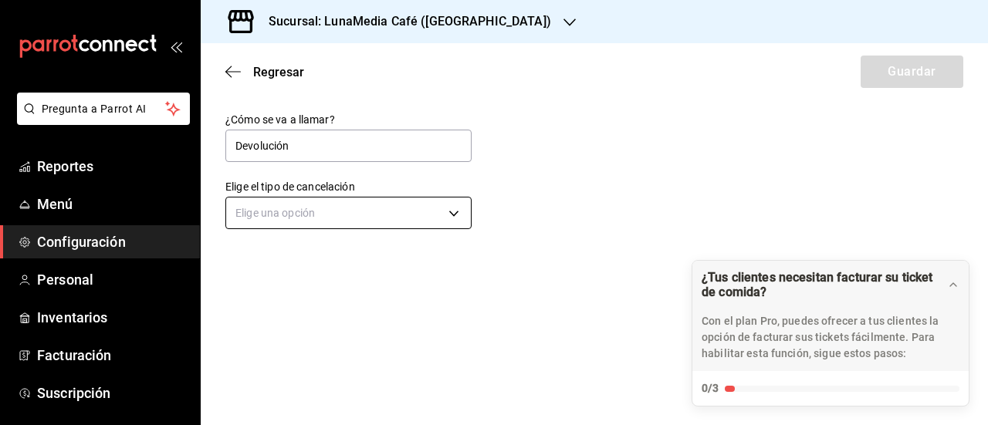
click at [301, 214] on body "Pregunta a Parrot AI Reportes Menú Configuración Personal Inventarios Facturaci…" at bounding box center [494, 212] width 988 height 425
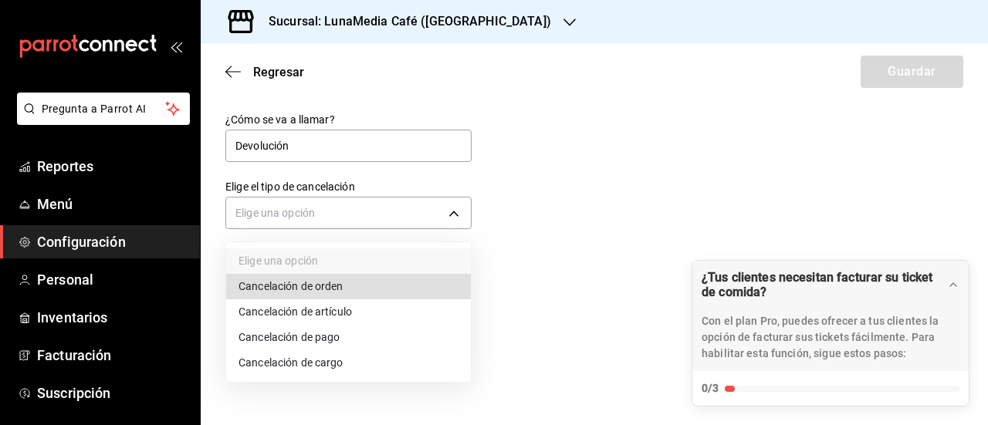
click at [346, 344] on li "Cancelación de pago" at bounding box center [348, 337] width 245 height 25
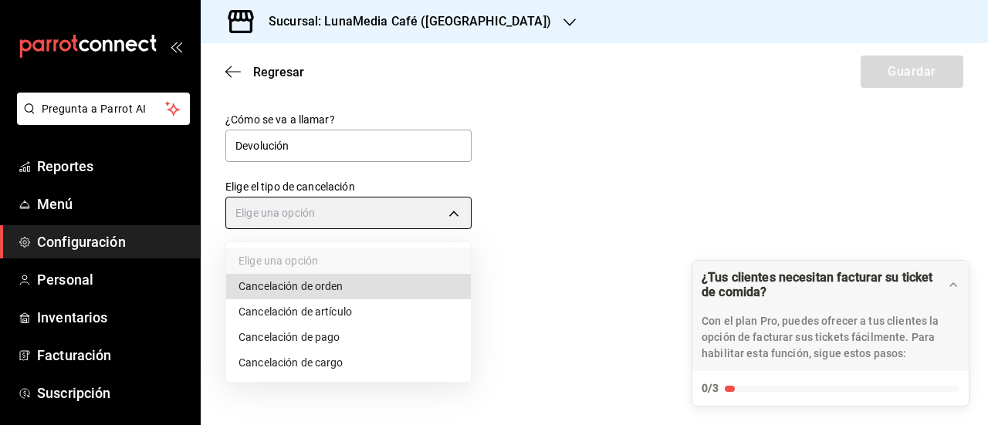
type input "ORDER_PAYMENT"
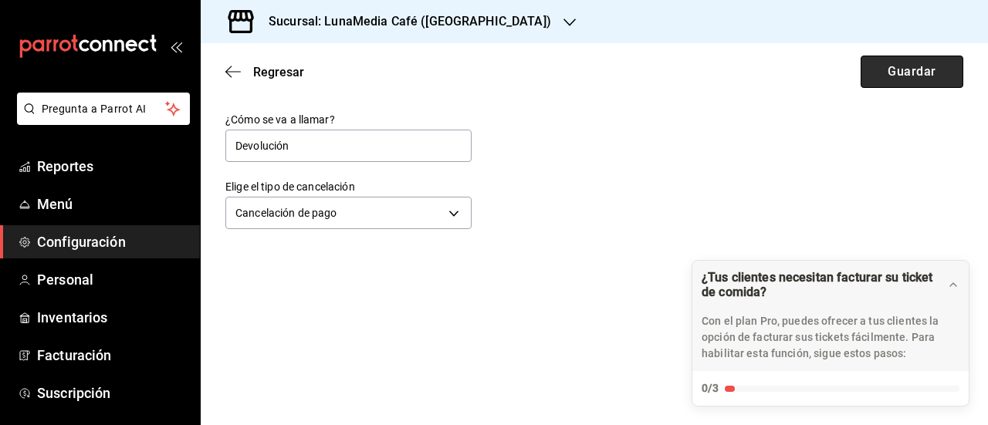
click at [931, 70] on button "Guardar" at bounding box center [912, 72] width 103 height 32
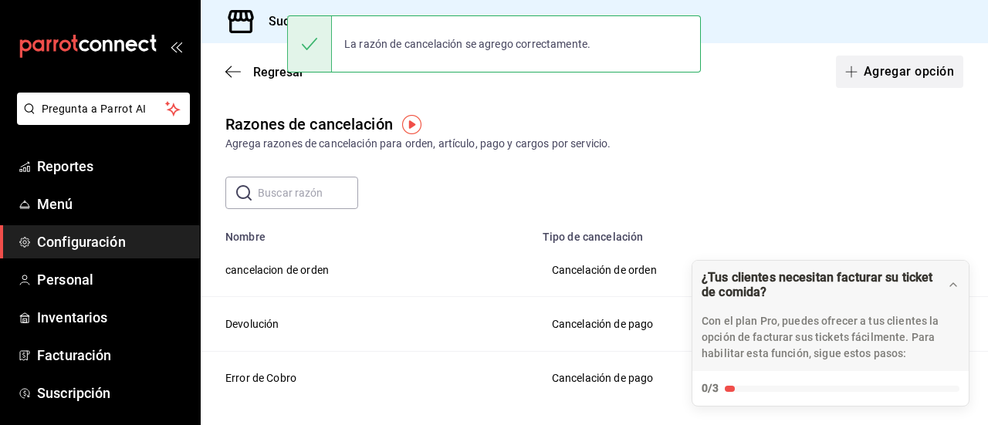
click at [878, 83] on button "Agregar opción" at bounding box center [899, 72] width 127 height 32
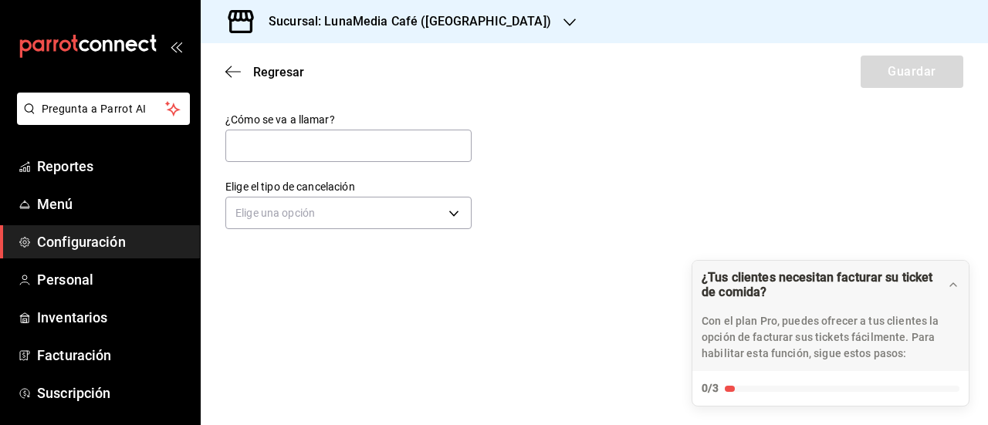
click at [277, 81] on div "Regresar Guardar" at bounding box center [594, 71] width 787 height 57
click at [279, 78] on span "Regresar" at bounding box center [278, 72] width 51 height 15
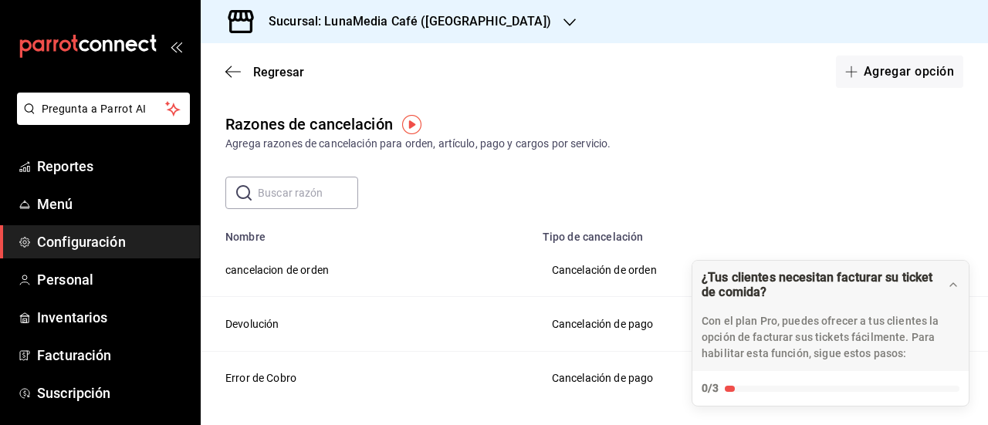
click at [454, 9] on div "Sucursal: LunaMedia Café ([GEOGRAPHIC_DATA])" at bounding box center [397, 21] width 369 height 43
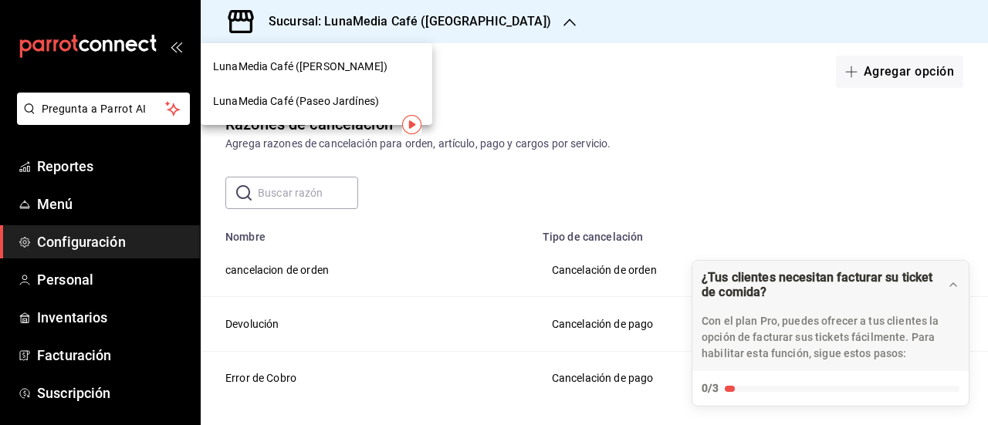
click at [363, 75] on div "LunaMedia Café ([PERSON_NAME])" at bounding box center [317, 66] width 232 height 35
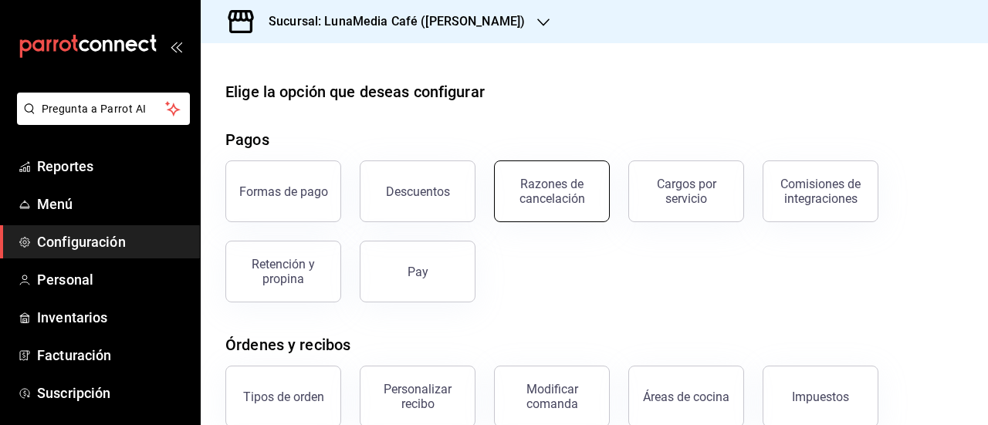
click at [535, 191] on div "Razones de cancelación" at bounding box center [552, 191] width 96 height 29
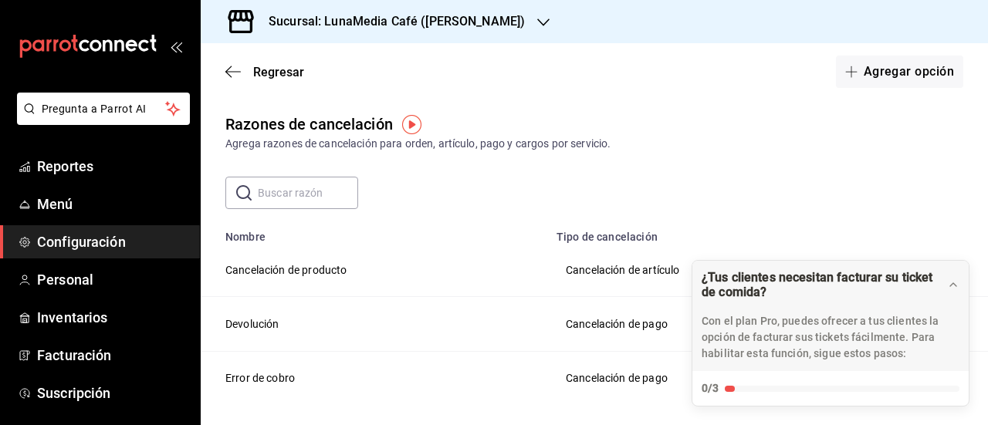
click at [443, 19] on h3 "Sucursal: LunaMedia Café ([PERSON_NAME])" at bounding box center [390, 21] width 269 height 19
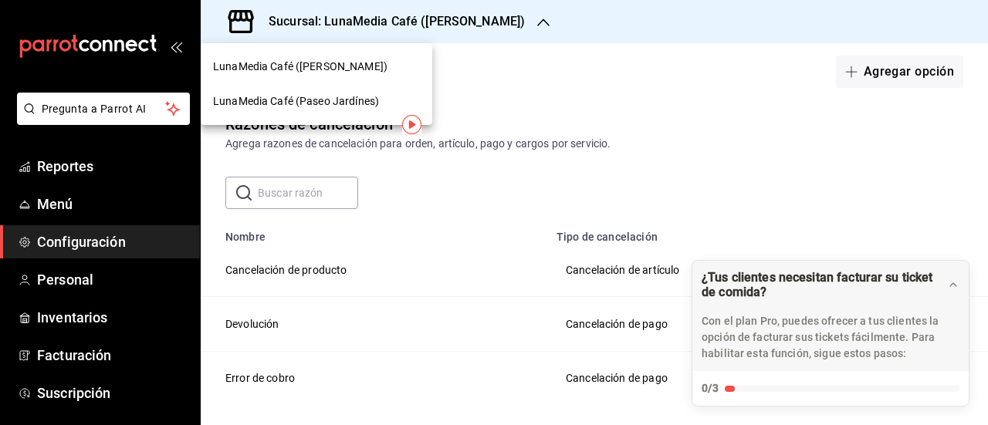
click at [335, 100] on span "LunaMedia Café (Paseo Jardínes)" at bounding box center [296, 101] width 166 height 16
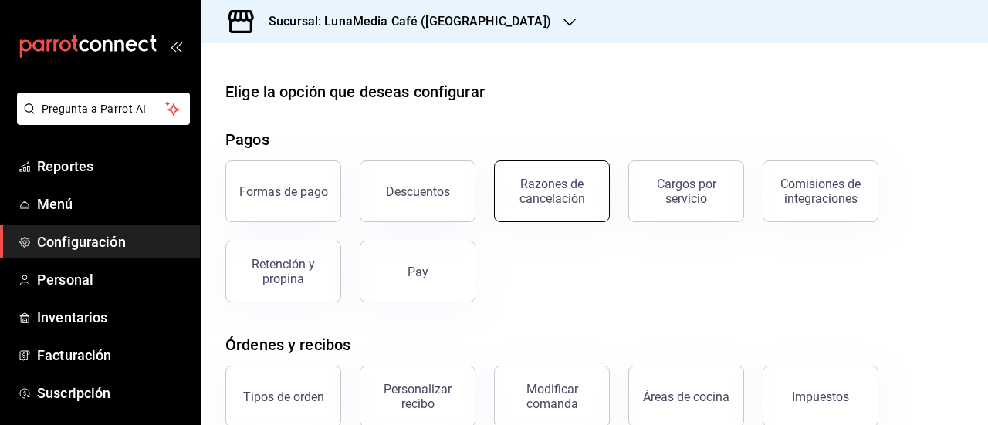
click at [551, 191] on div "Razones de cancelación" at bounding box center [552, 191] width 96 height 29
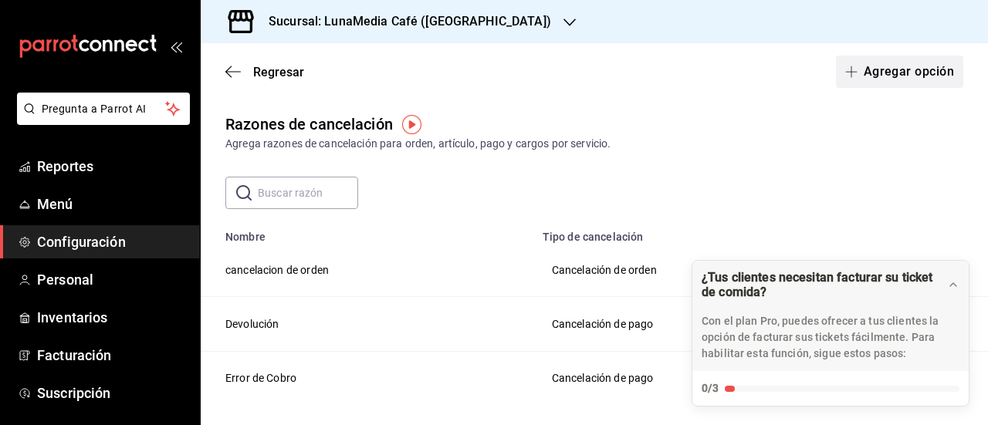
click at [845, 69] on icon "button" at bounding box center [851, 72] width 12 height 12
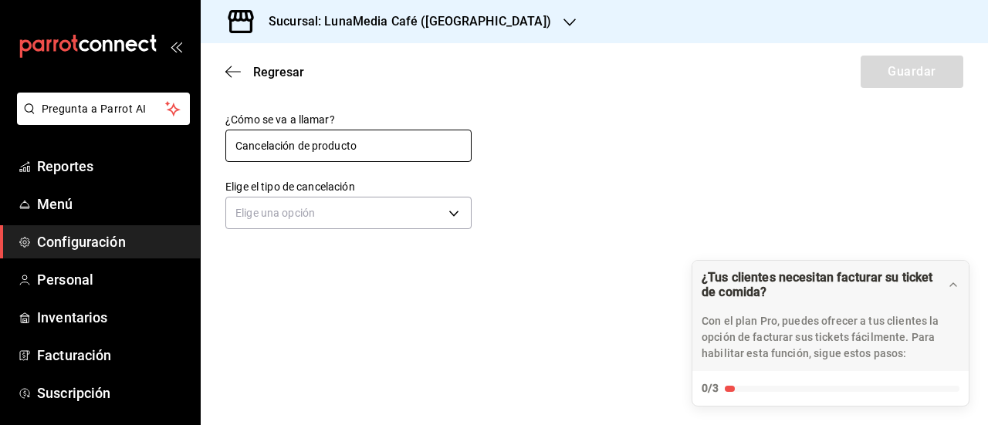
click at [320, 148] on input "Cancelación de producto" at bounding box center [348, 146] width 246 height 32
type input "Cancelación de Producto"
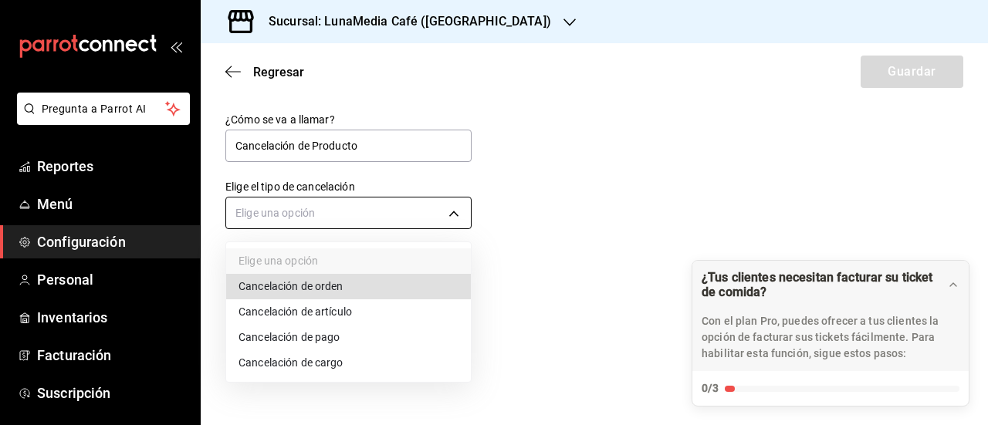
click at [322, 208] on body "Pregunta a Parrot AI Reportes Menú Configuración Personal Inventarios Facturaci…" at bounding box center [494, 212] width 988 height 425
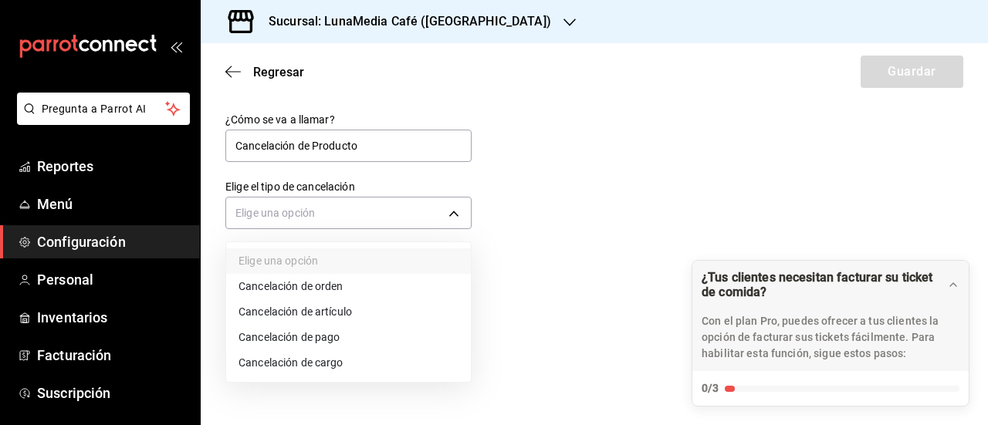
click at [412, 303] on li "Cancelación de artículo" at bounding box center [348, 312] width 245 height 25
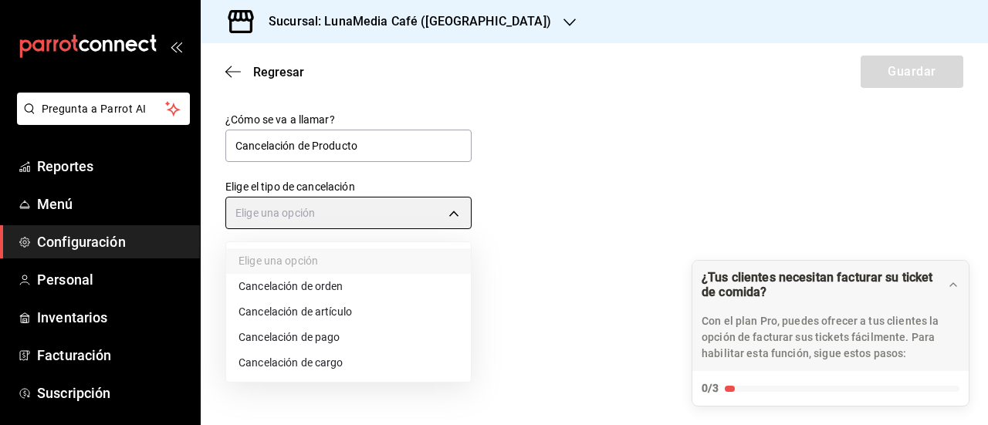
type input "ORDER_ITEM"
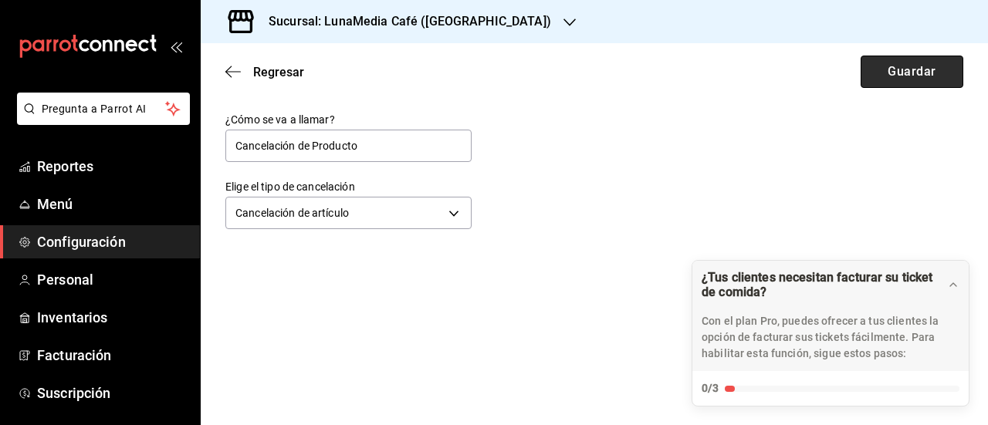
click at [945, 81] on button "Guardar" at bounding box center [912, 72] width 103 height 32
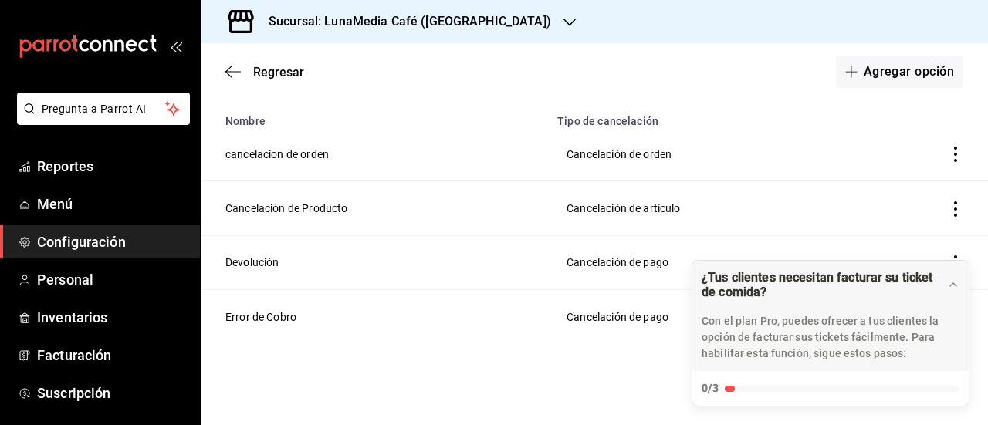
scroll to position [119, 0]
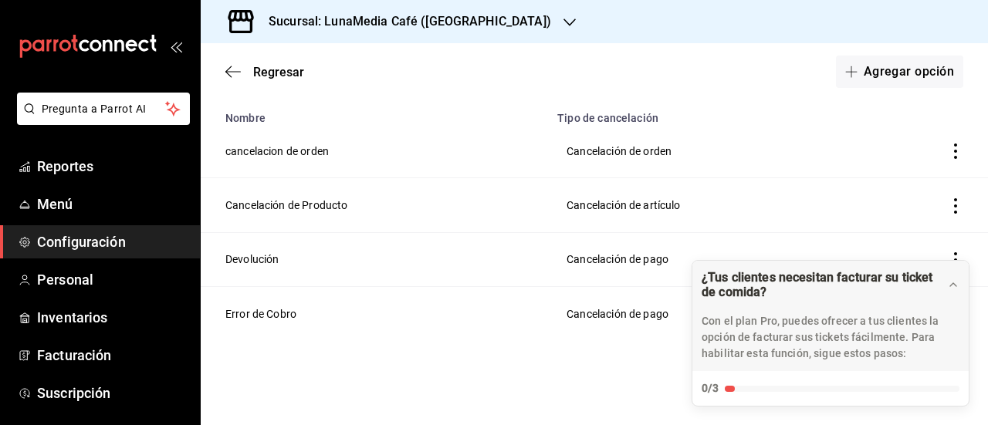
click at [948, 152] on icon "actions" at bounding box center [955, 151] width 15 height 15
click at [899, 154] on span "Eliminar" at bounding box center [887, 152] width 39 height 12
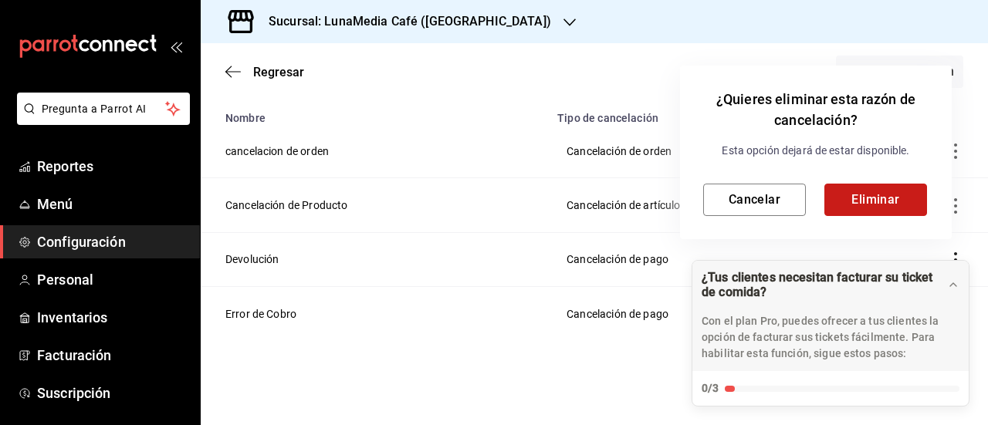
click at [866, 198] on button "Eliminar" at bounding box center [875, 200] width 103 height 32
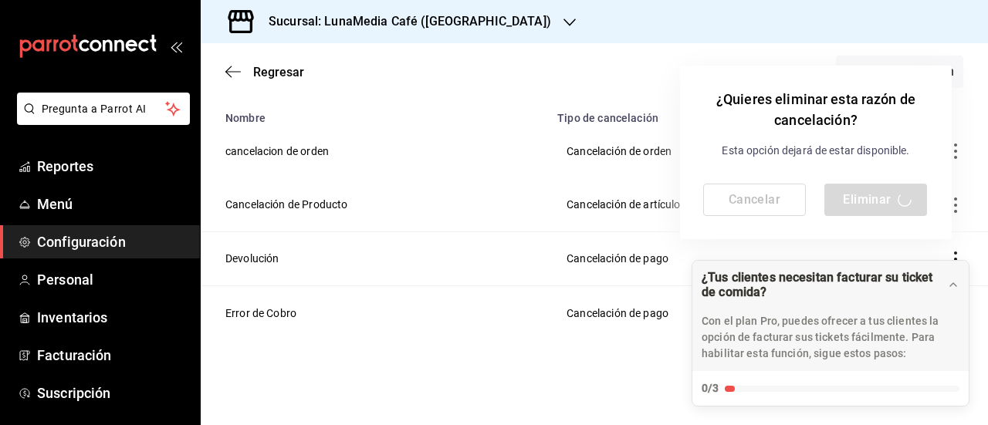
scroll to position [65, 0]
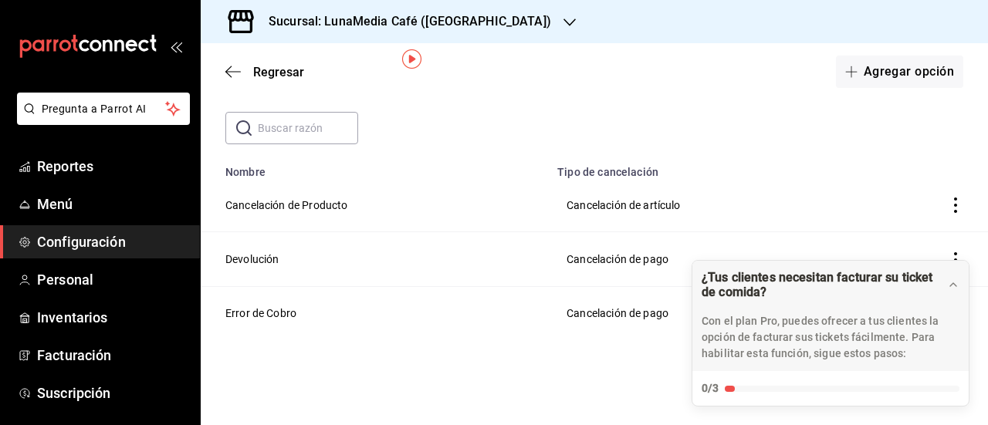
click at [798, 166] on th "Tipo de cancelación" at bounding box center [706, 168] width 316 height 22
click at [66, 203] on span "Menú" at bounding box center [112, 204] width 151 height 21
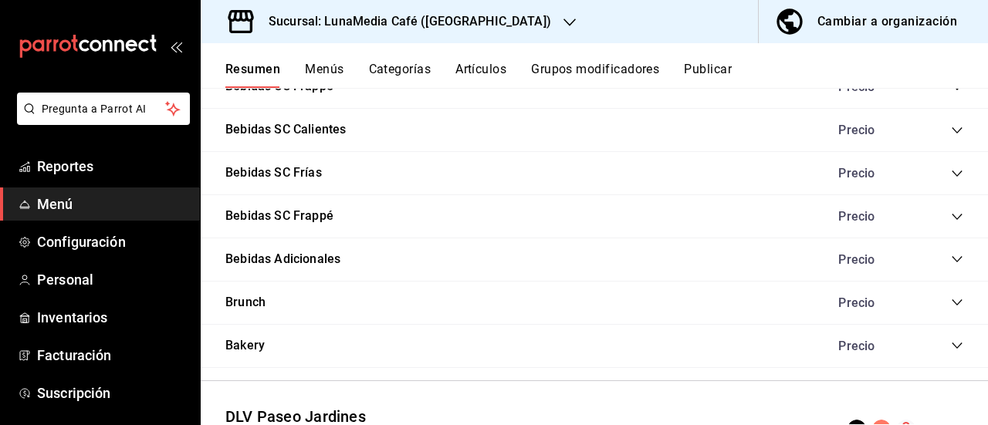
scroll to position [1010, 0]
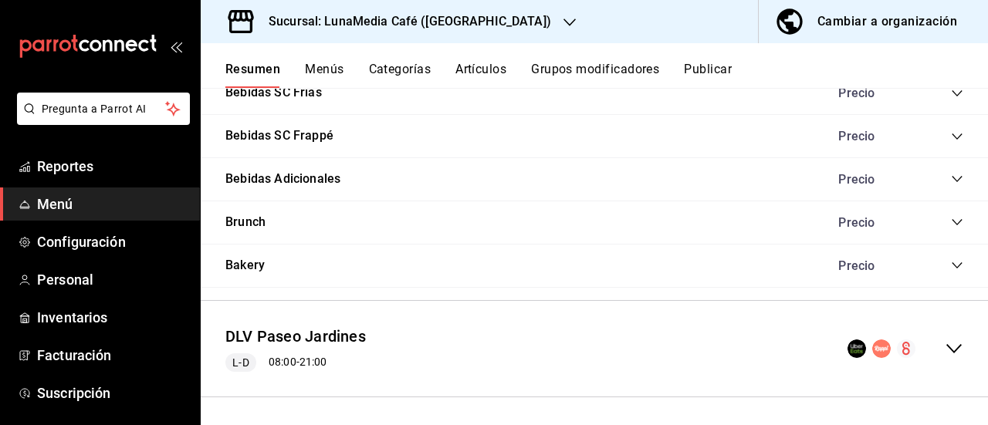
click at [564, 19] on icon "button" at bounding box center [570, 22] width 12 height 12
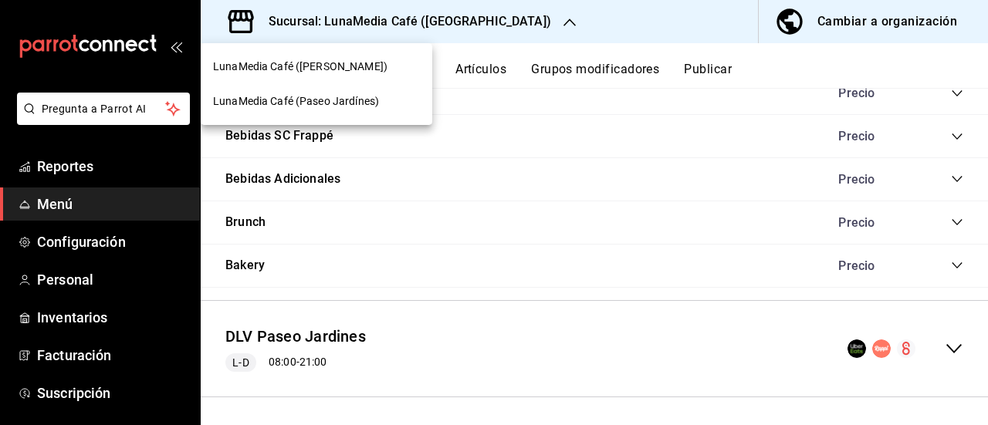
click at [350, 63] on span "LunaMedia Café ([PERSON_NAME])" at bounding box center [300, 67] width 174 height 16
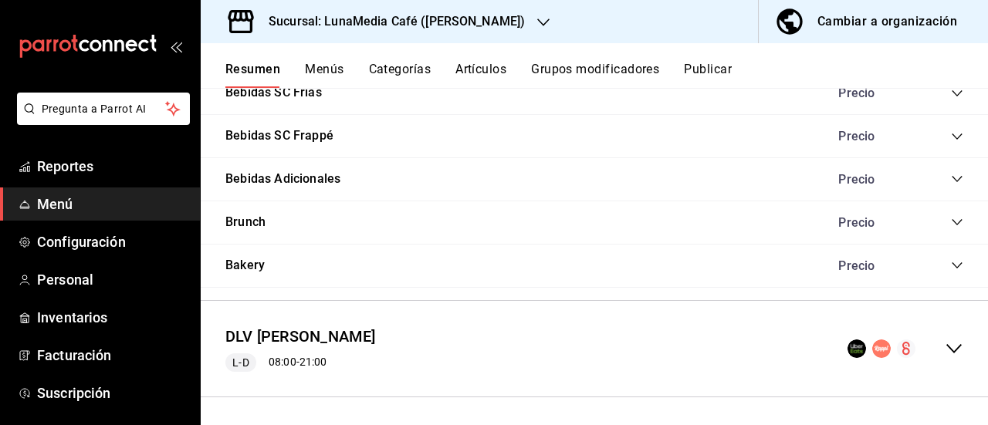
click at [946, 347] on icon "collapse-menu-row" at bounding box center [954, 349] width 19 height 19
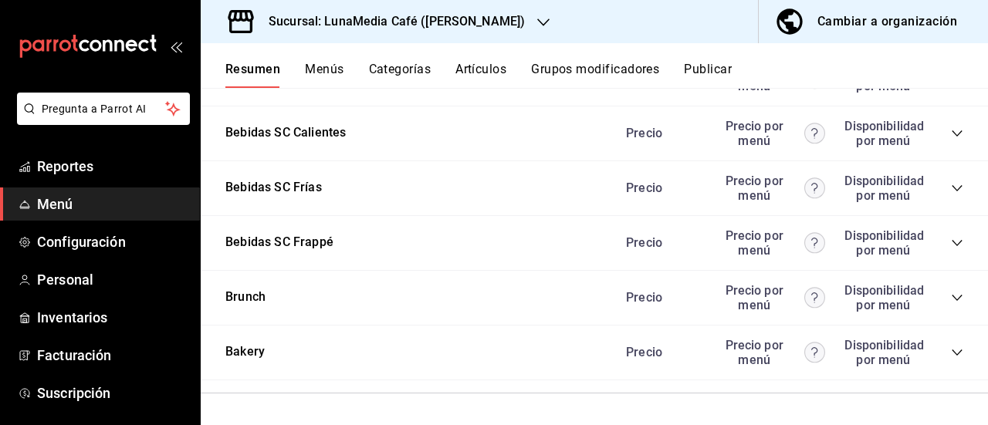
scroll to position [2554, 0]
click at [951, 30] on icon "collapse-category-row" at bounding box center [957, 24] width 12 height 12
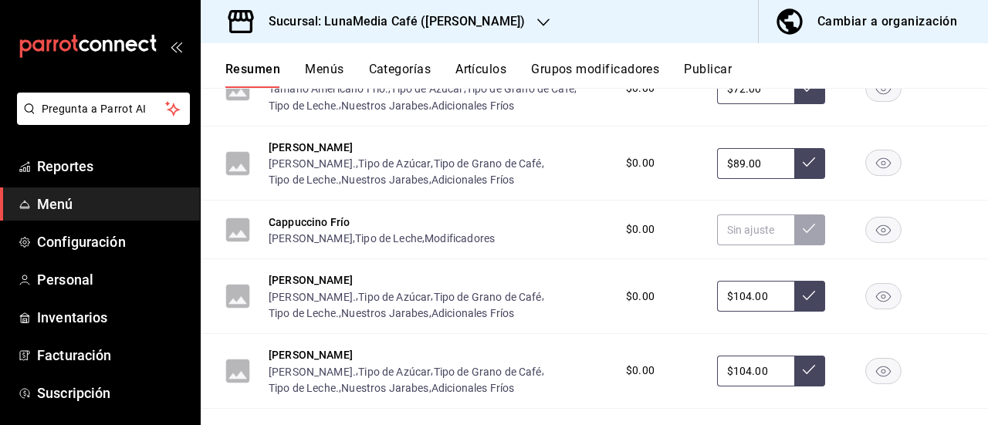
scroll to position [2631, 0]
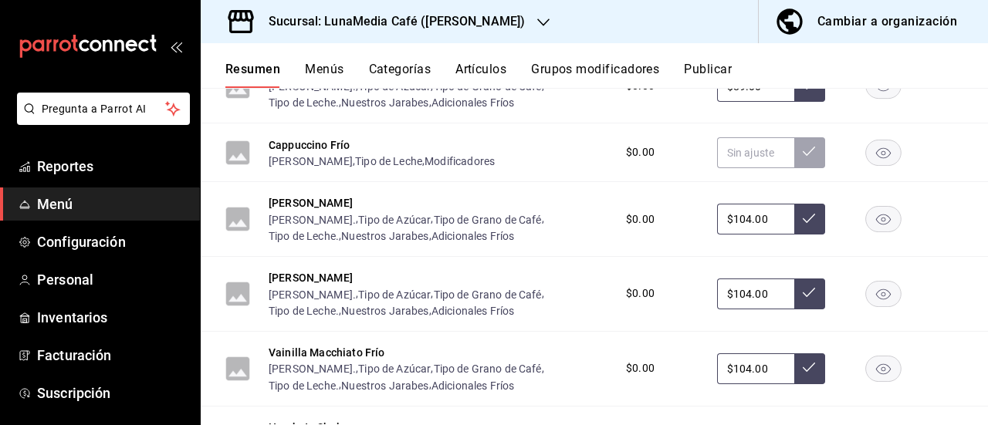
click at [866, 165] on rect "button" at bounding box center [884, 152] width 36 height 25
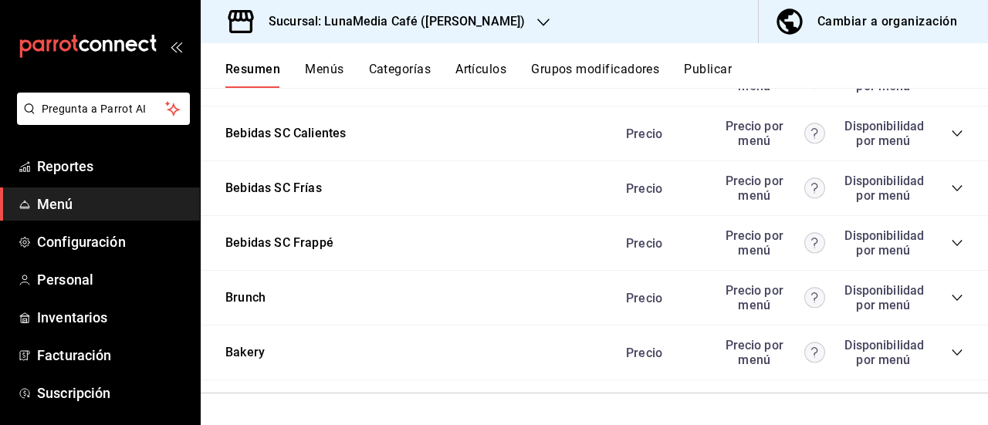
scroll to position [3325, 0]
click at [942, 93] on div "Precio Precio por menú Disponibilidad por menú" at bounding box center [787, 78] width 353 height 29
click at [951, 85] on icon "collapse-category-row" at bounding box center [957, 79] width 12 height 12
click at [951, 140] on icon "collapse-category-row" at bounding box center [957, 133] width 12 height 12
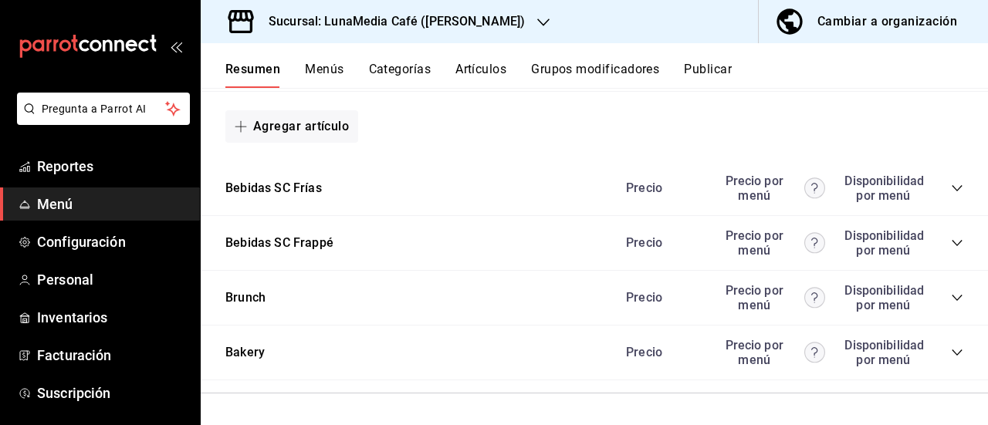
scroll to position [4561, 0]
click at [951, 195] on icon "collapse-category-row" at bounding box center [957, 188] width 12 height 12
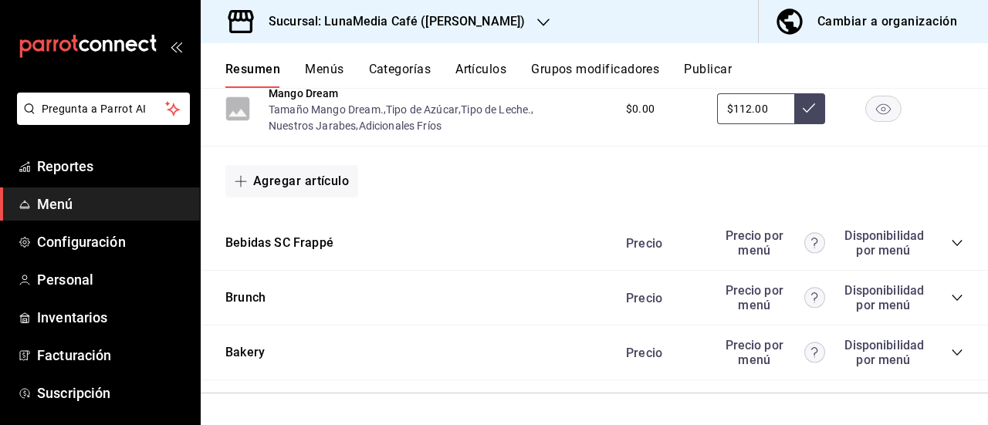
scroll to position [5498, 0]
click at [951, 249] on icon "collapse-category-row" at bounding box center [957, 243] width 12 height 12
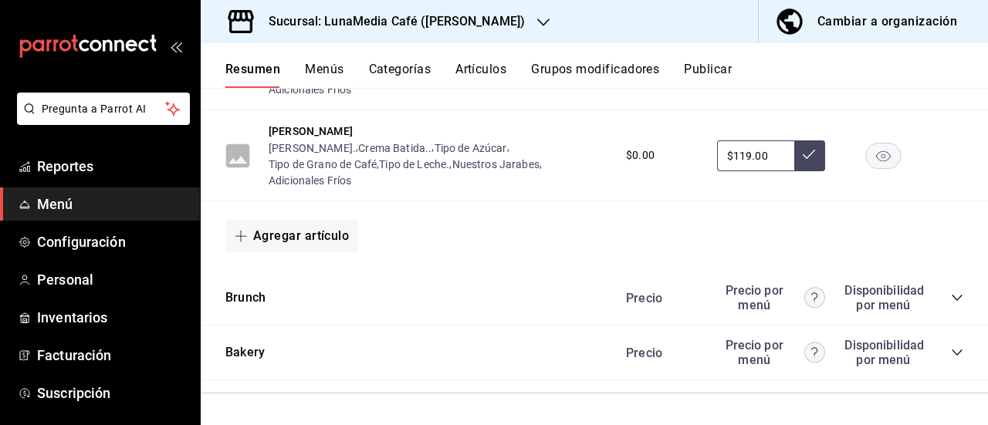
scroll to position [6034, 0]
click at [951, 296] on icon "collapse-category-row" at bounding box center [957, 298] width 12 height 12
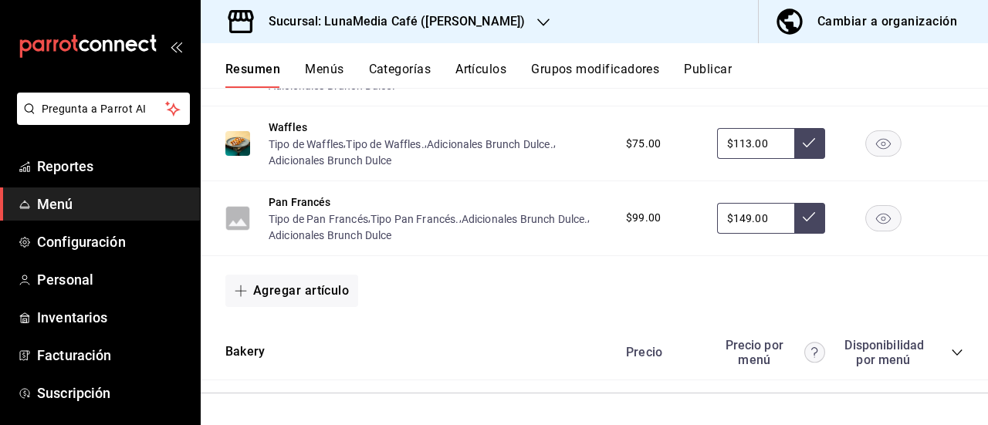
scroll to position [7275, 0]
click at [951, 355] on icon "collapse-category-row" at bounding box center [957, 353] width 12 height 12
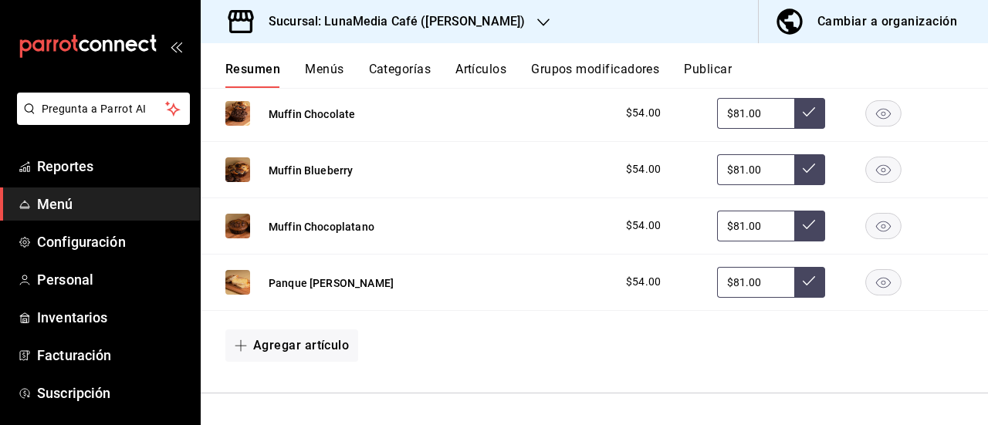
scroll to position [7738, 0]
